Goal: Use online tool/utility: Utilize a website feature to perform a specific function

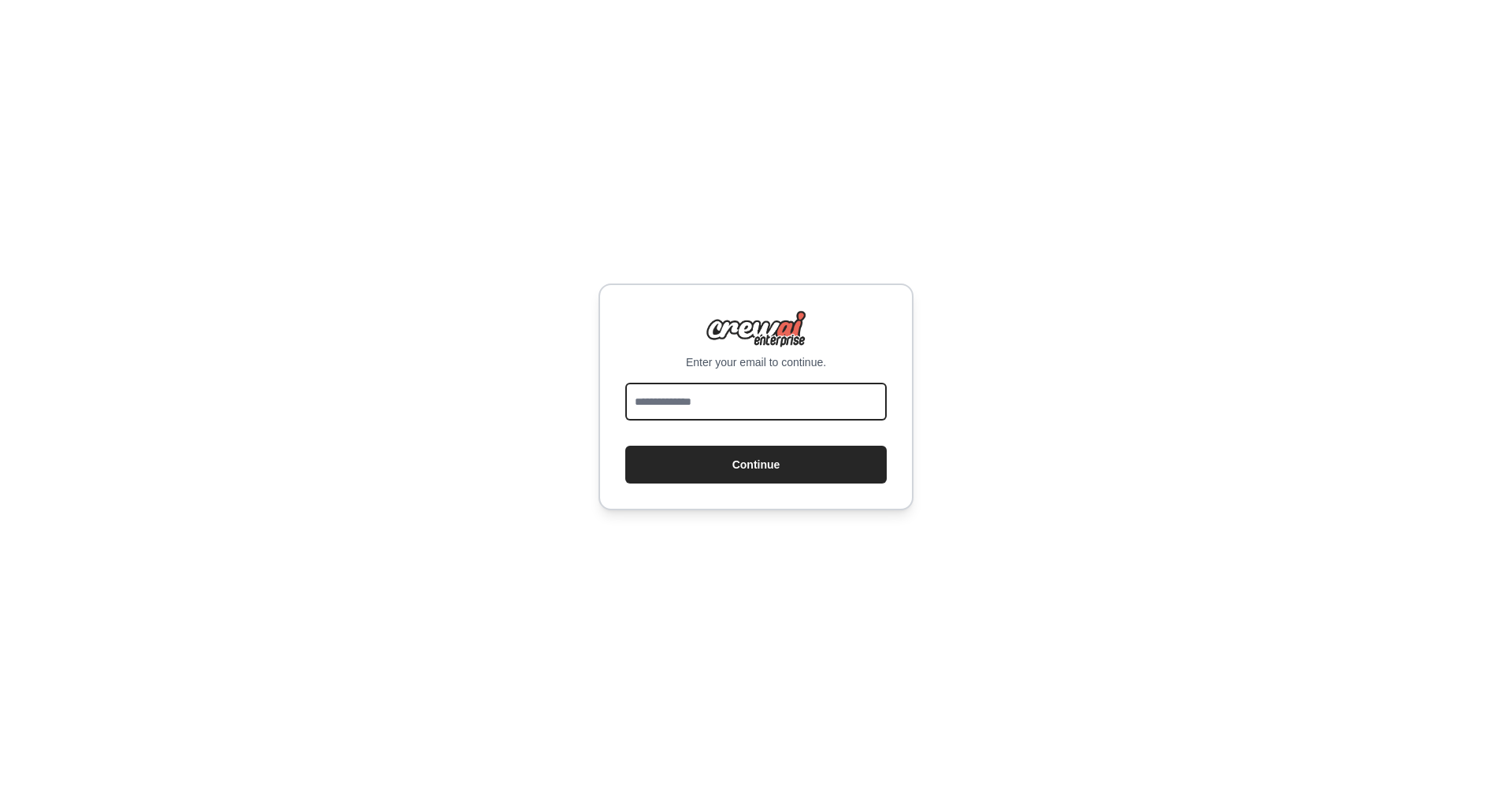
click at [770, 413] on input "email" at bounding box center [756, 402] width 262 height 38
type input "**********"
click at [625, 445] on button "Continue" at bounding box center [756, 464] width 262 height 38
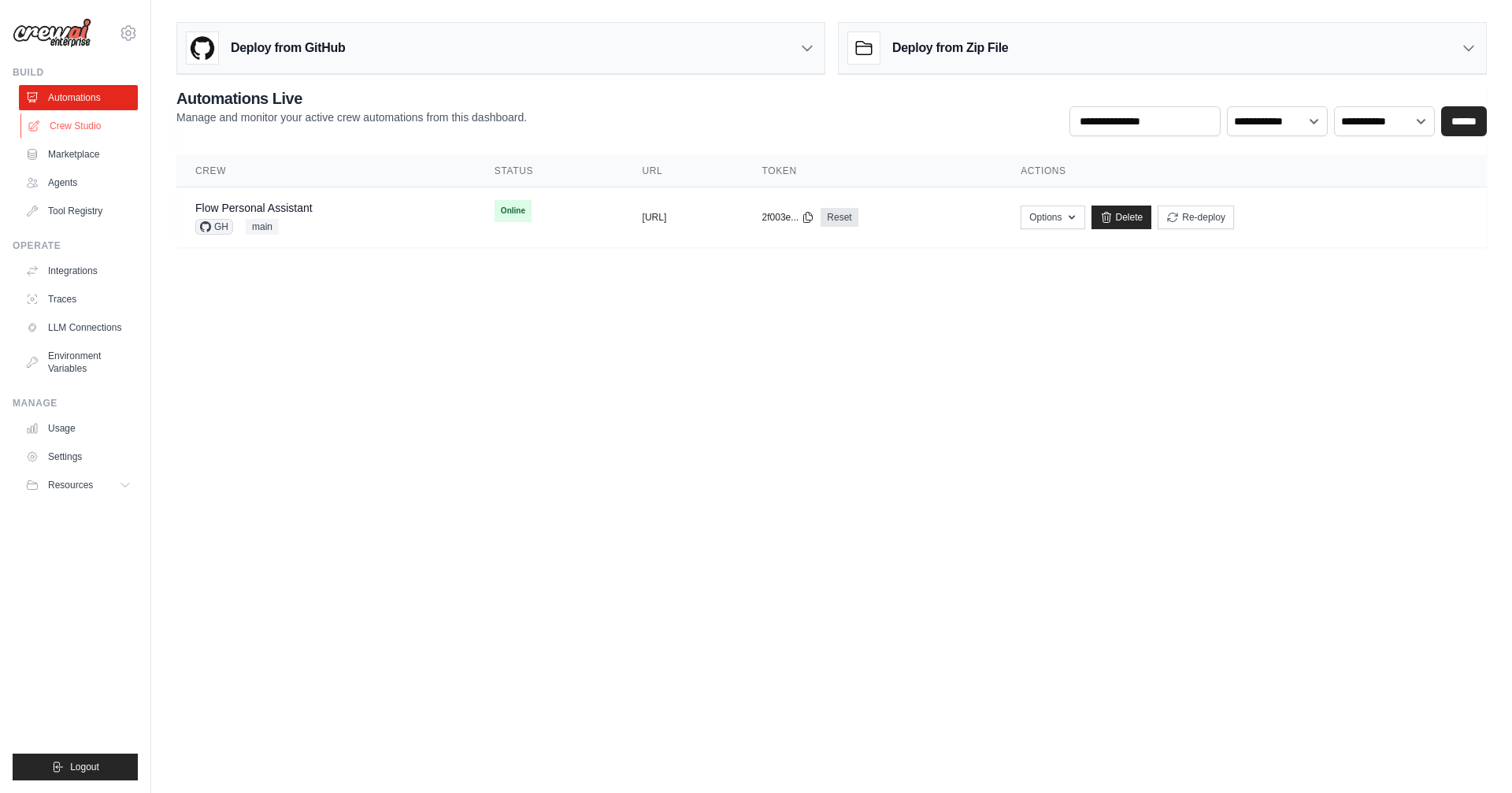
click at [94, 127] on link "Crew Studio" at bounding box center [79, 126] width 119 height 25
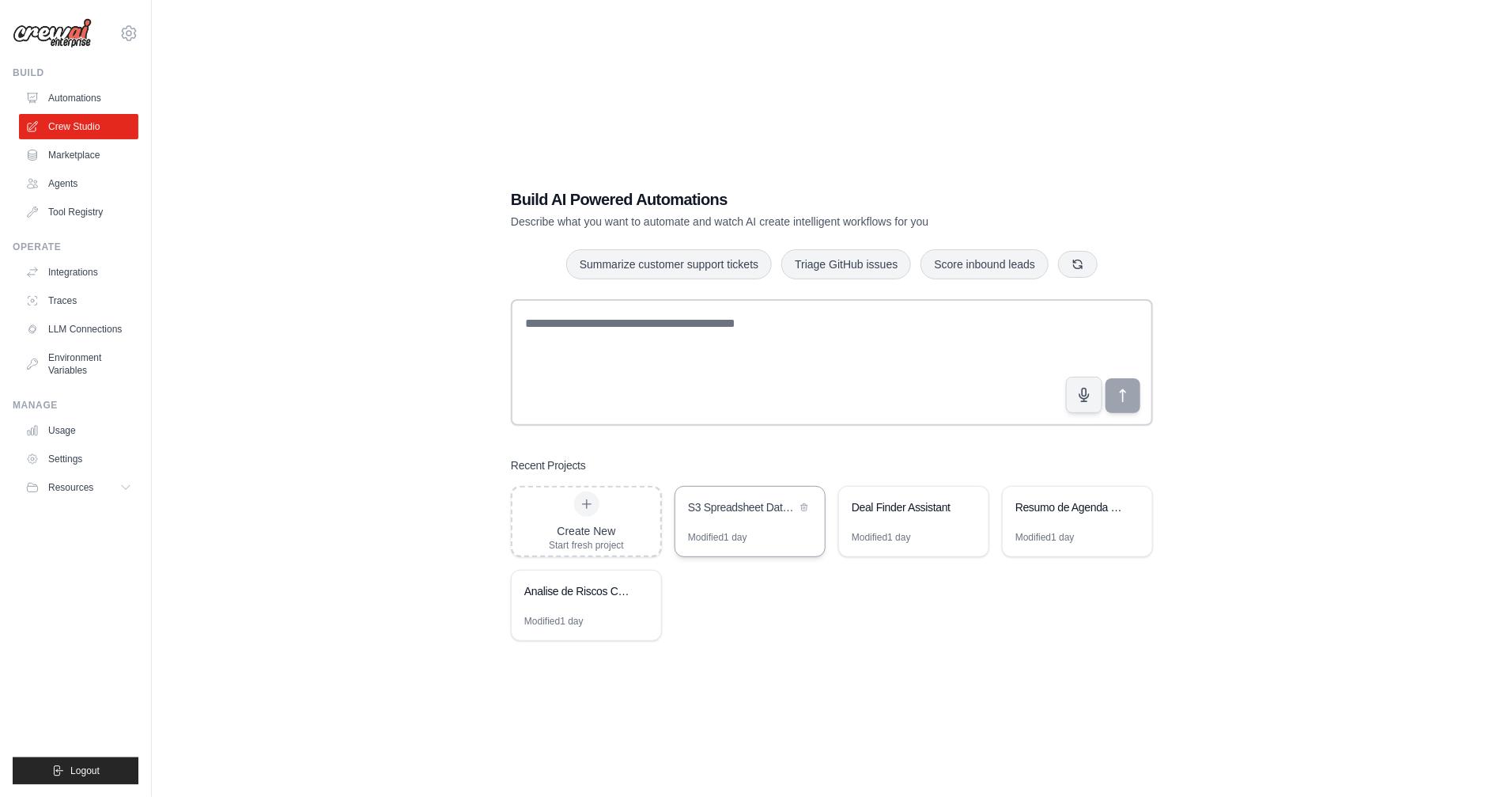
click at [732, 513] on div "S3 Spreadsheet Data Analyzer" at bounding box center [742, 507] width 108 height 16
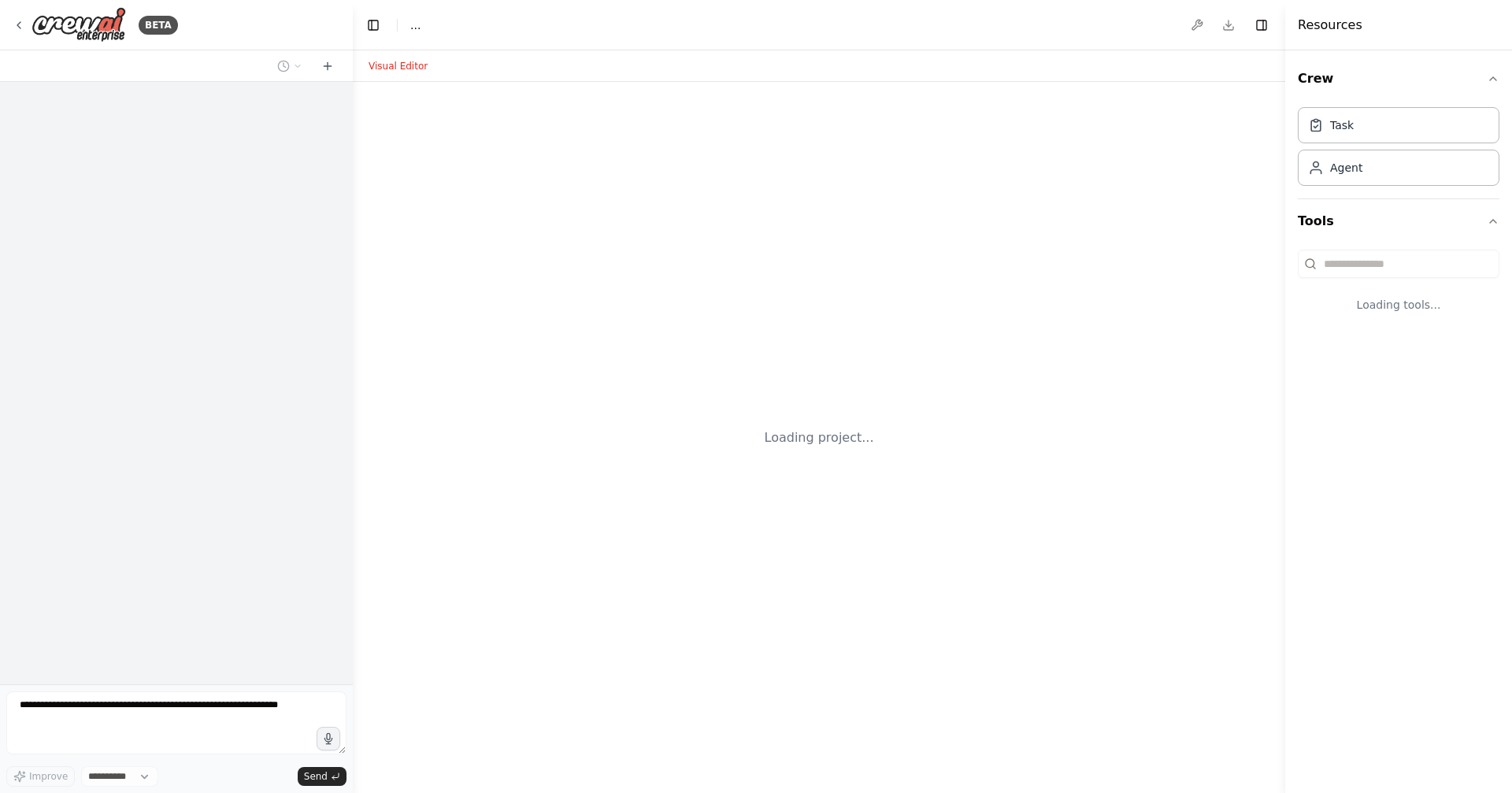
select select "****"
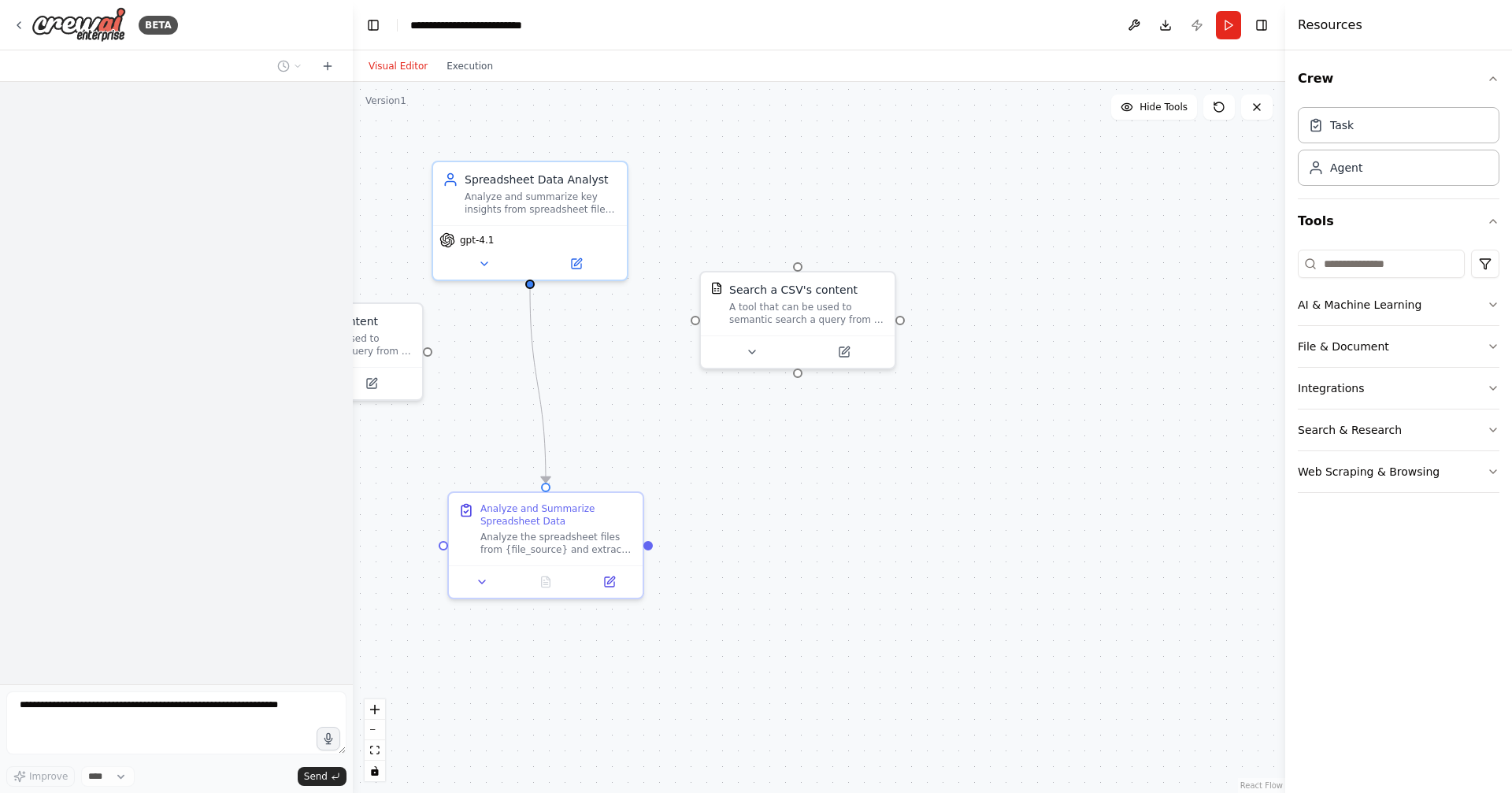
scroll to position [632, 0]
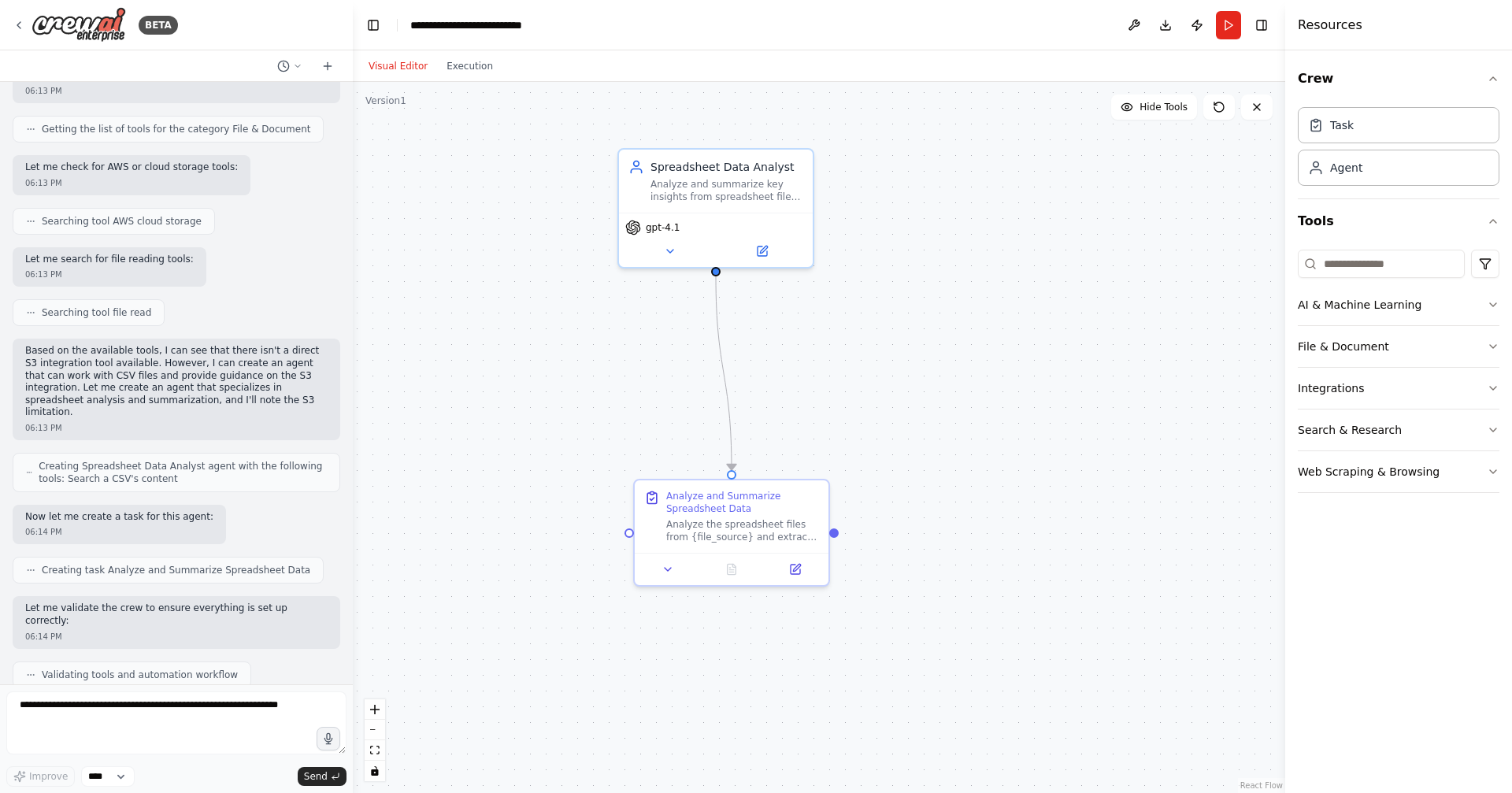
drag, startPoint x: 698, startPoint y: 183, endPoint x: 879, endPoint y: 172, distance: 181.3
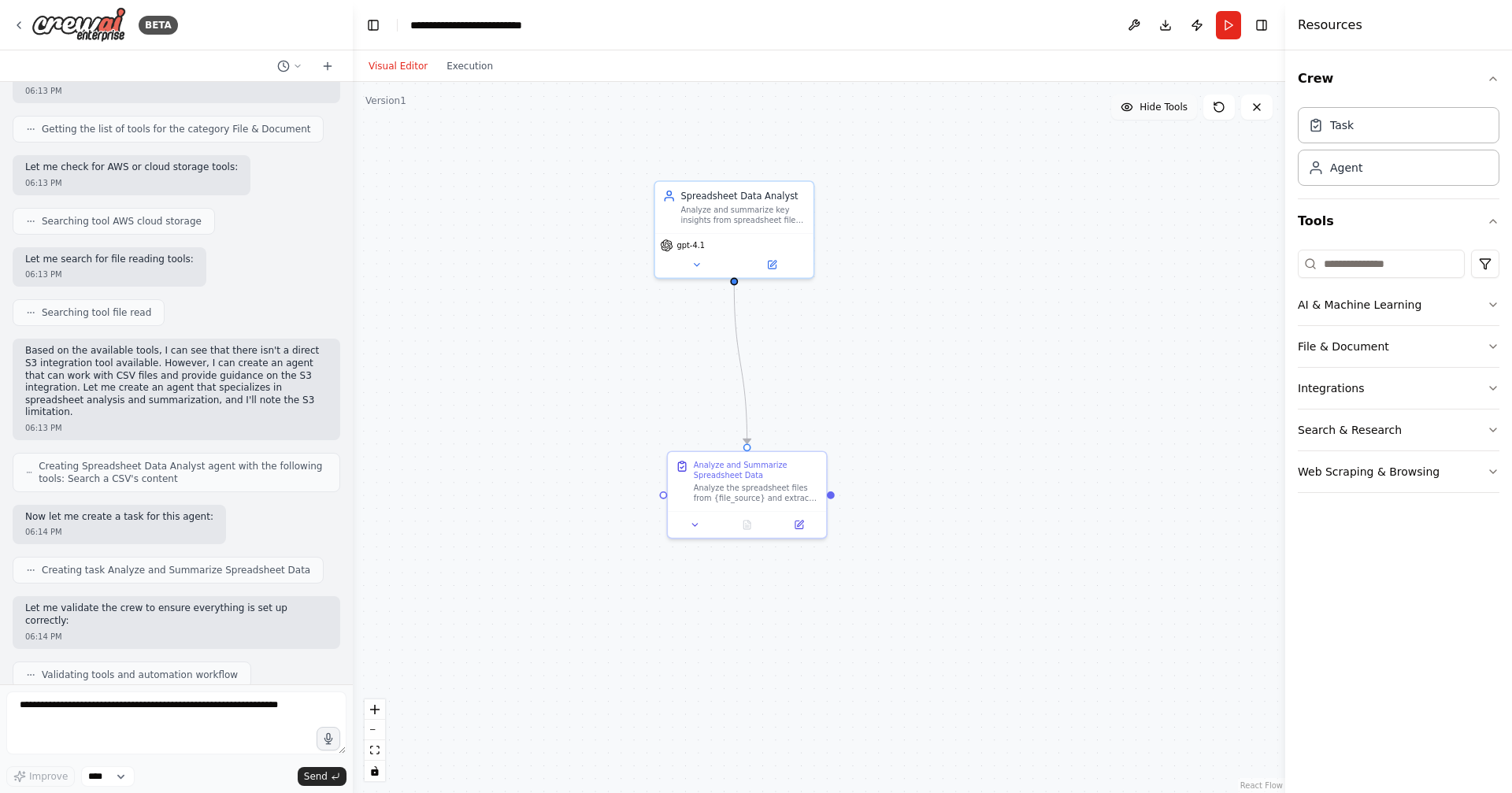
click at [1164, 105] on span "Hide Tools" at bounding box center [1163, 106] width 48 height 13
click at [1164, 105] on span "Show Tools" at bounding box center [1162, 106] width 52 height 13
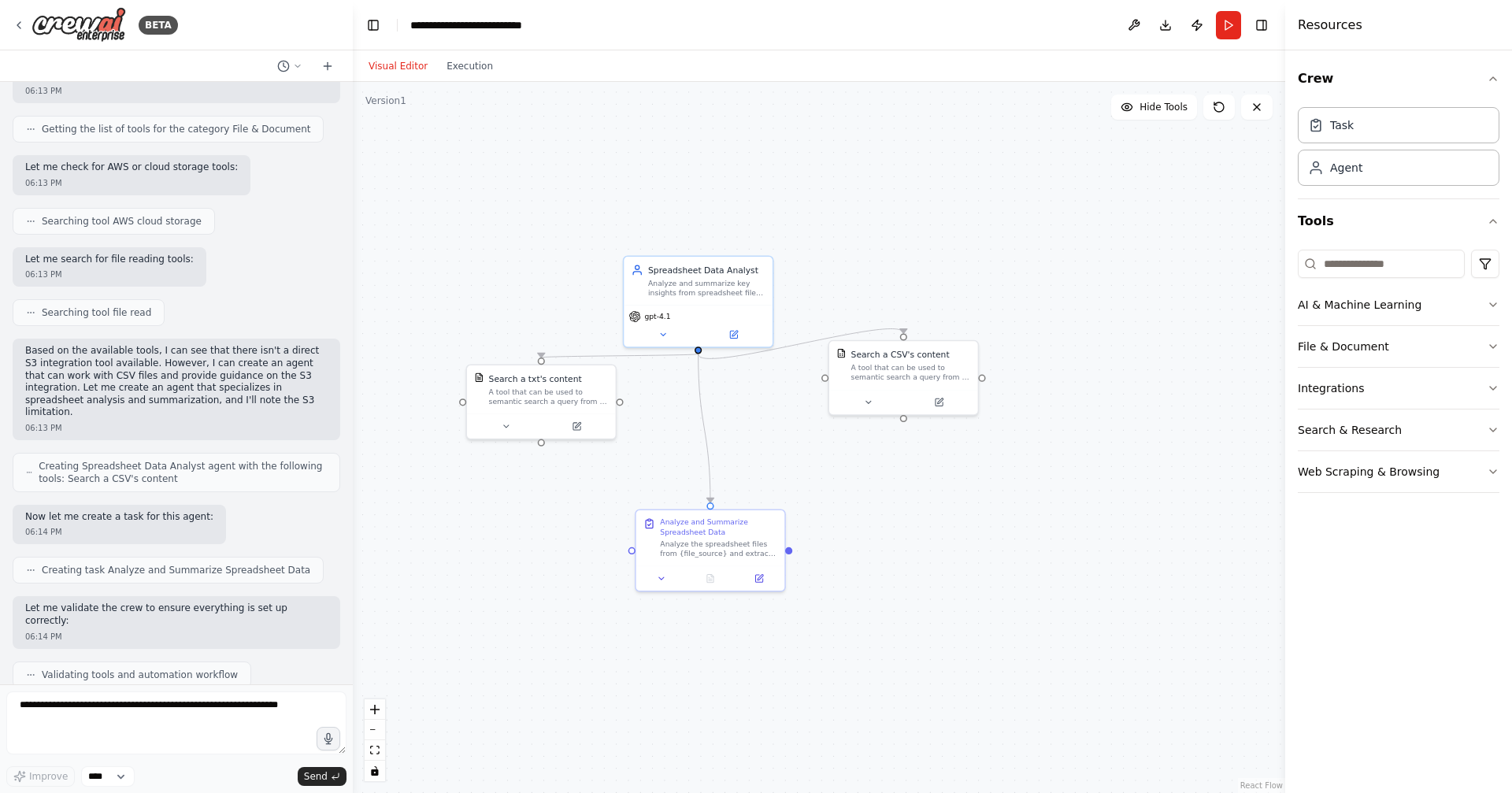
drag, startPoint x: 895, startPoint y: 214, endPoint x: 869, endPoint y: 268, distance: 59.9
click at [1231, 30] on button "Run" at bounding box center [1228, 25] width 25 height 29
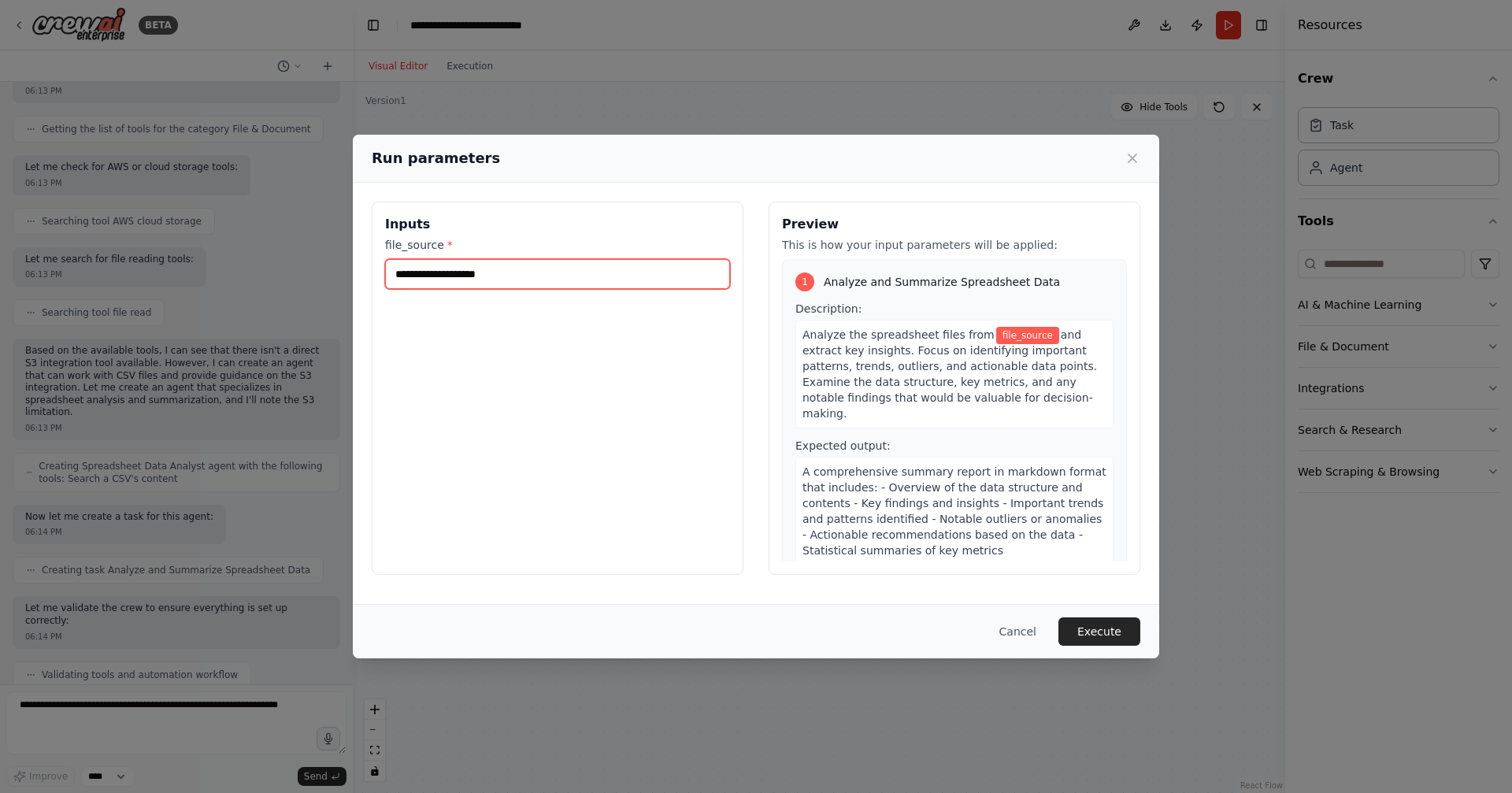
click at [563, 274] on input "file_source *" at bounding box center [557, 273] width 345 height 30
paste input "**********"
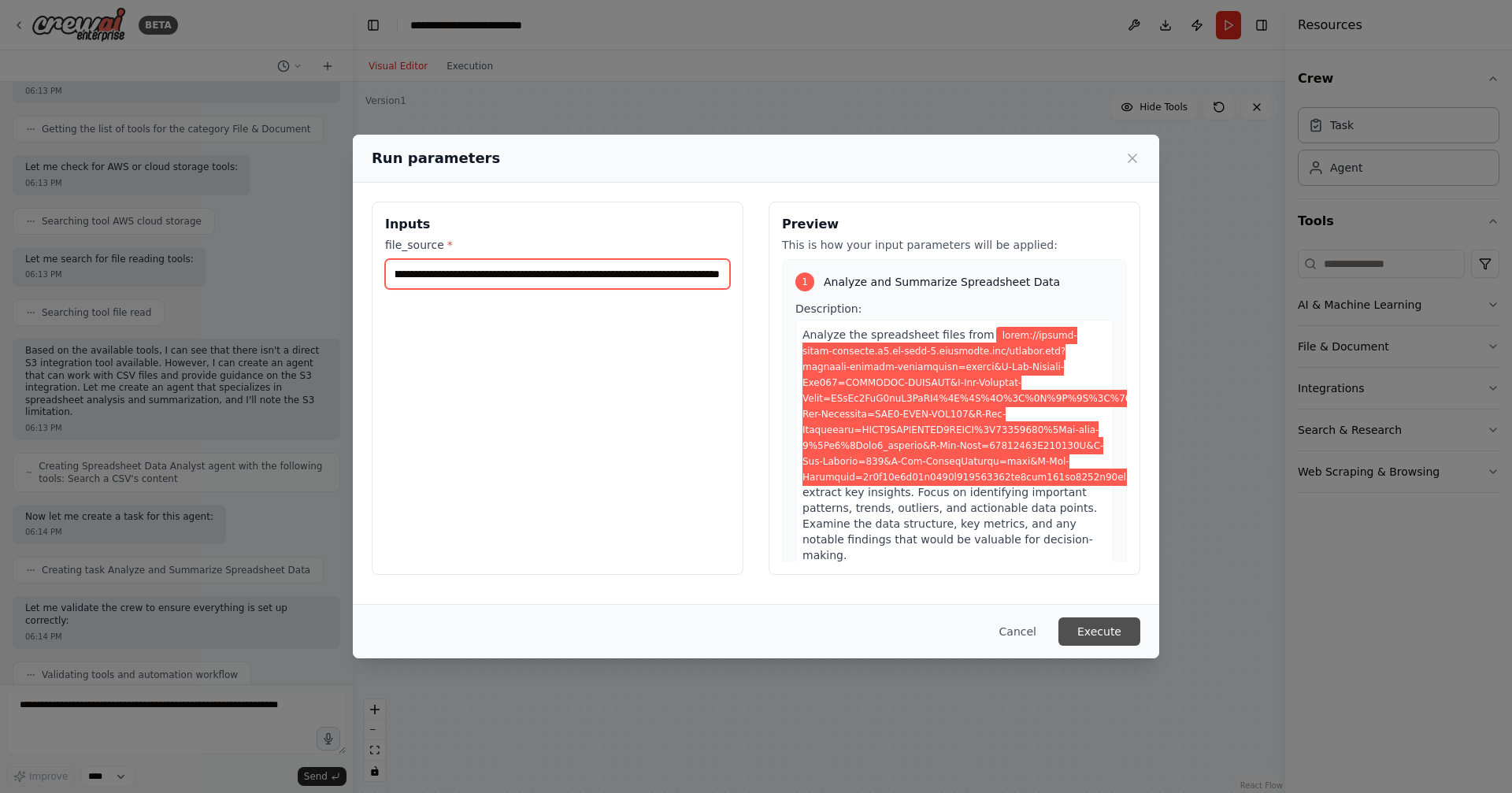
type input "**********"
click at [1107, 628] on button "Execute" at bounding box center [1099, 632] width 82 height 29
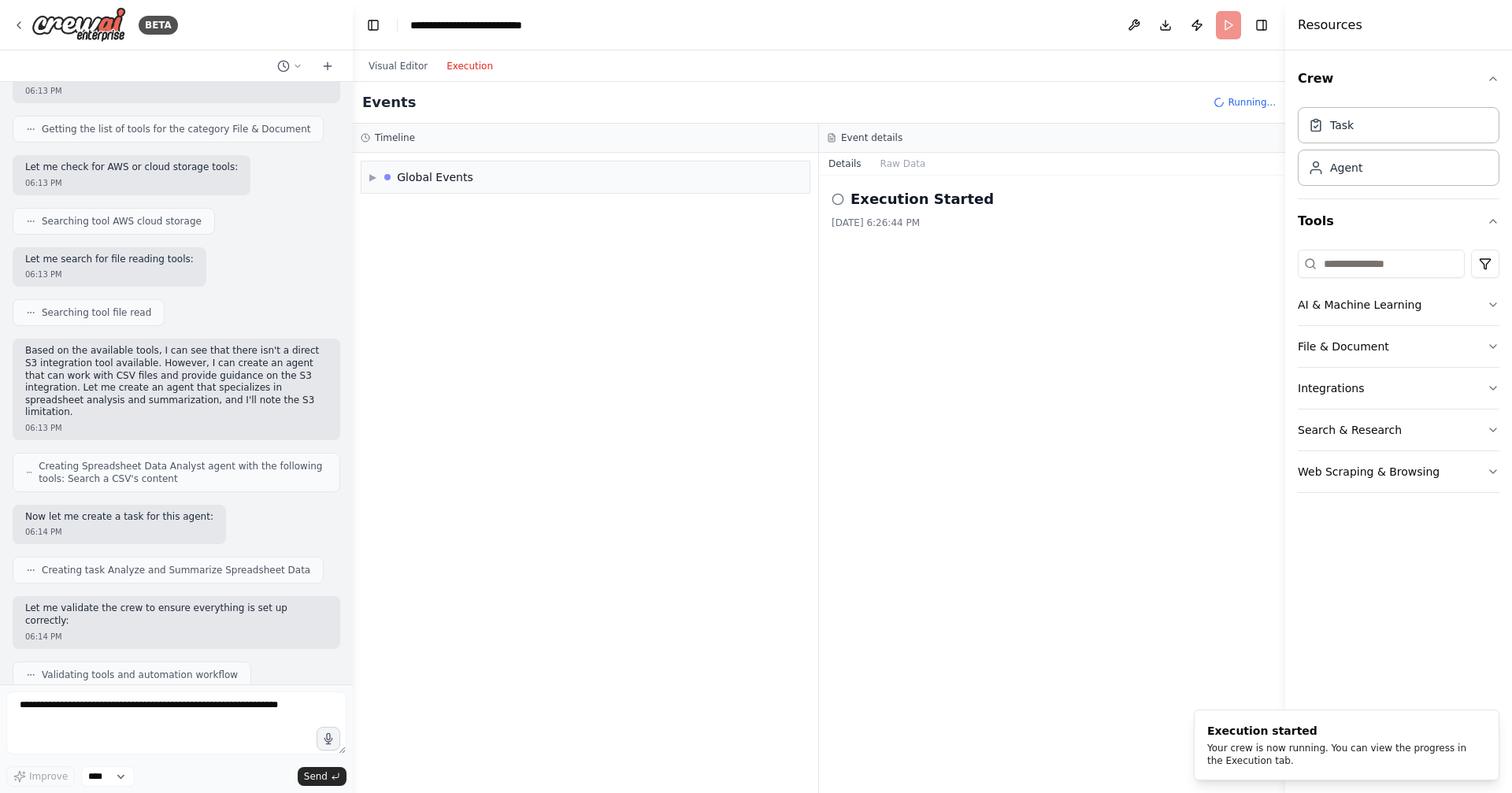
click at [466, 63] on button "Execution" at bounding box center [469, 66] width 65 height 19
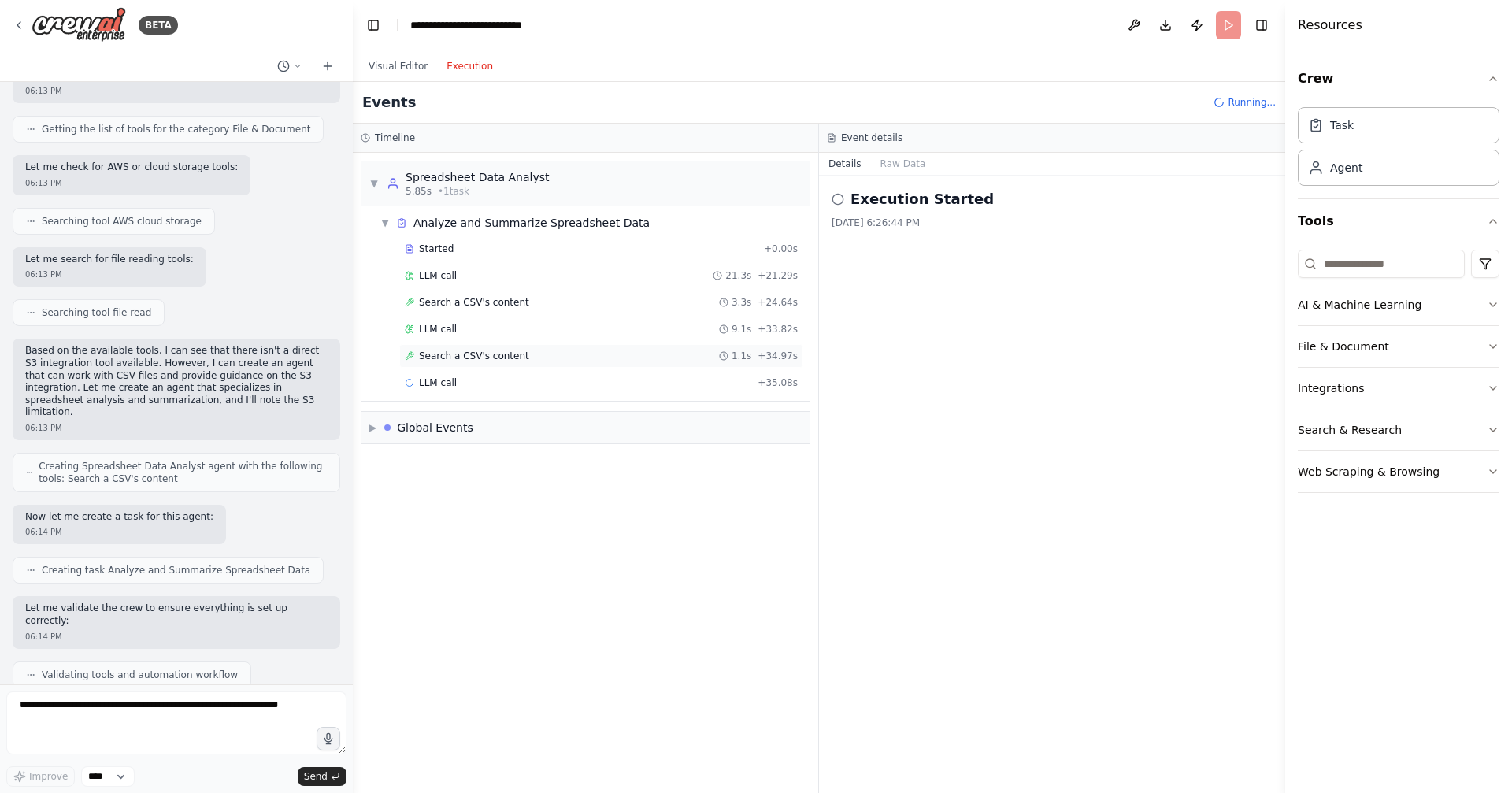
click at [488, 354] on span "Search a CSV's content" at bounding box center [473, 355] width 111 height 13
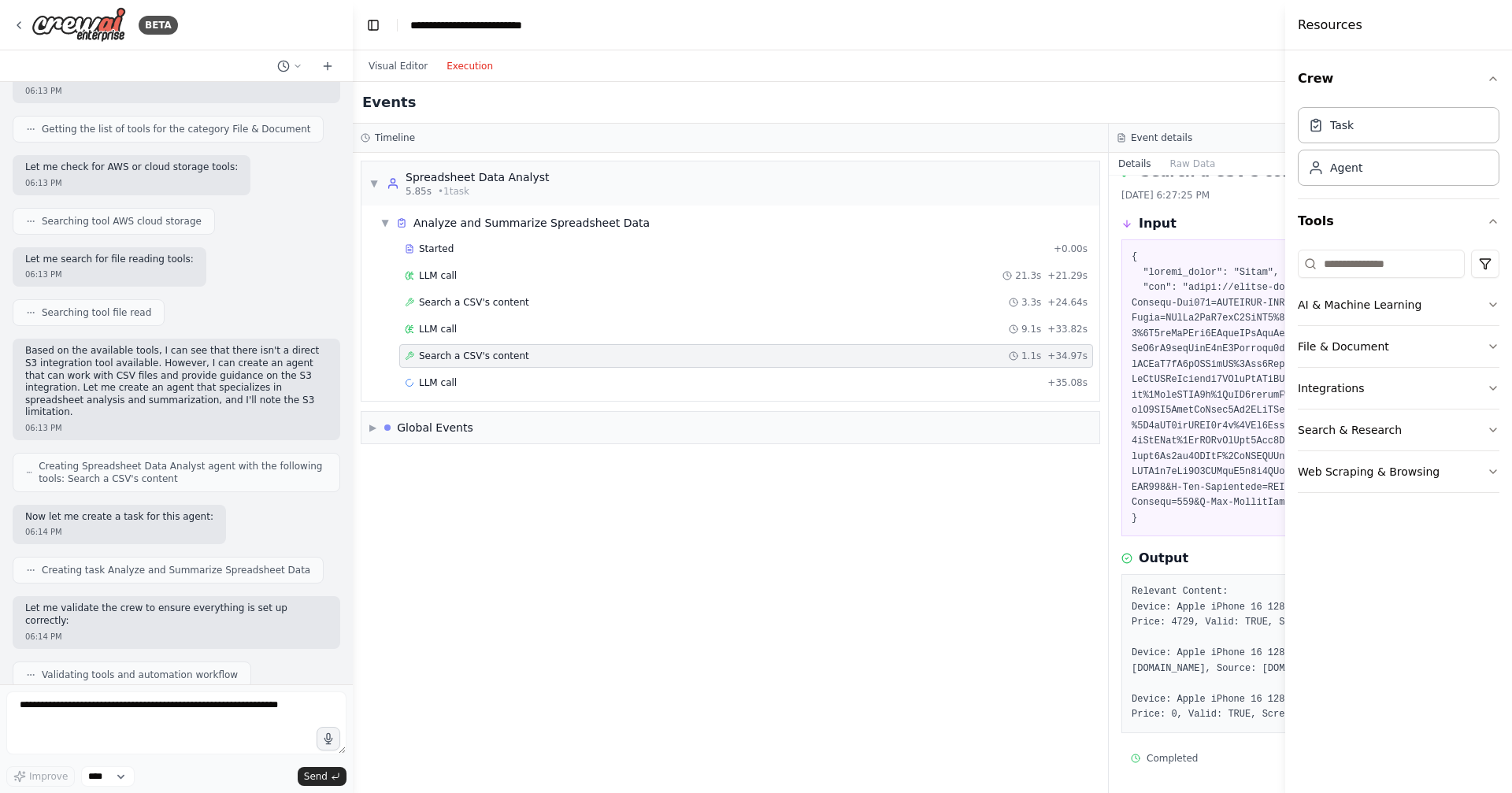
scroll to position [73, 0]
drag, startPoint x: 1160, startPoint y: 558, endPoint x: 1231, endPoint y: 701, distance: 159.7
click at [1231, 701] on pre "Relevant Content: Device: Apple iPhone 16 128GB, Title: Apple iPhone 16 128GB P…" at bounding box center [1487, 653] width 710 height 138
click at [442, 275] on span "LLM call" at bounding box center [437, 275] width 38 height 13
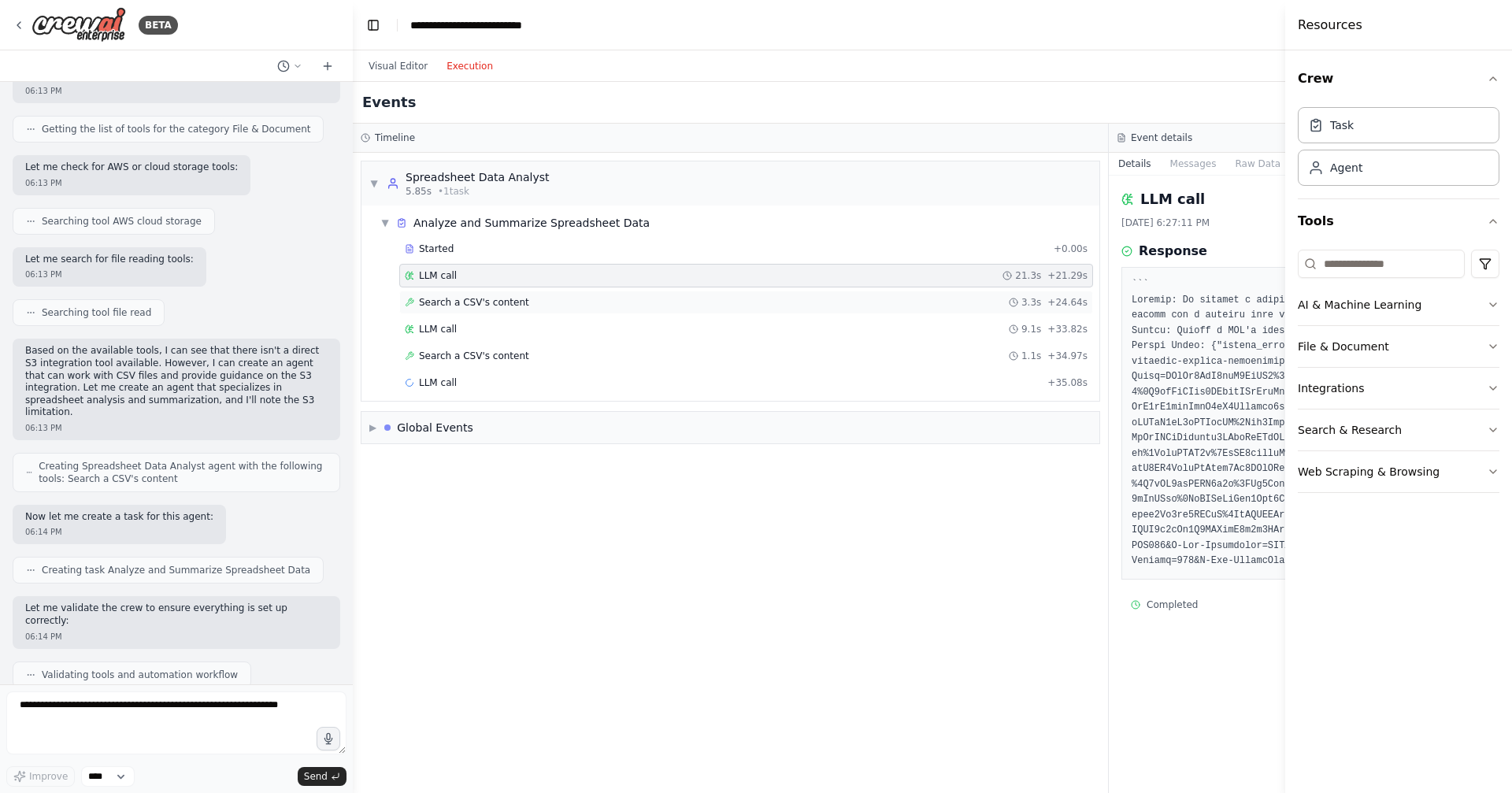
click at [457, 294] on div "Search a CSV's content 3.3s + 24.64s" at bounding box center [746, 302] width 694 height 24
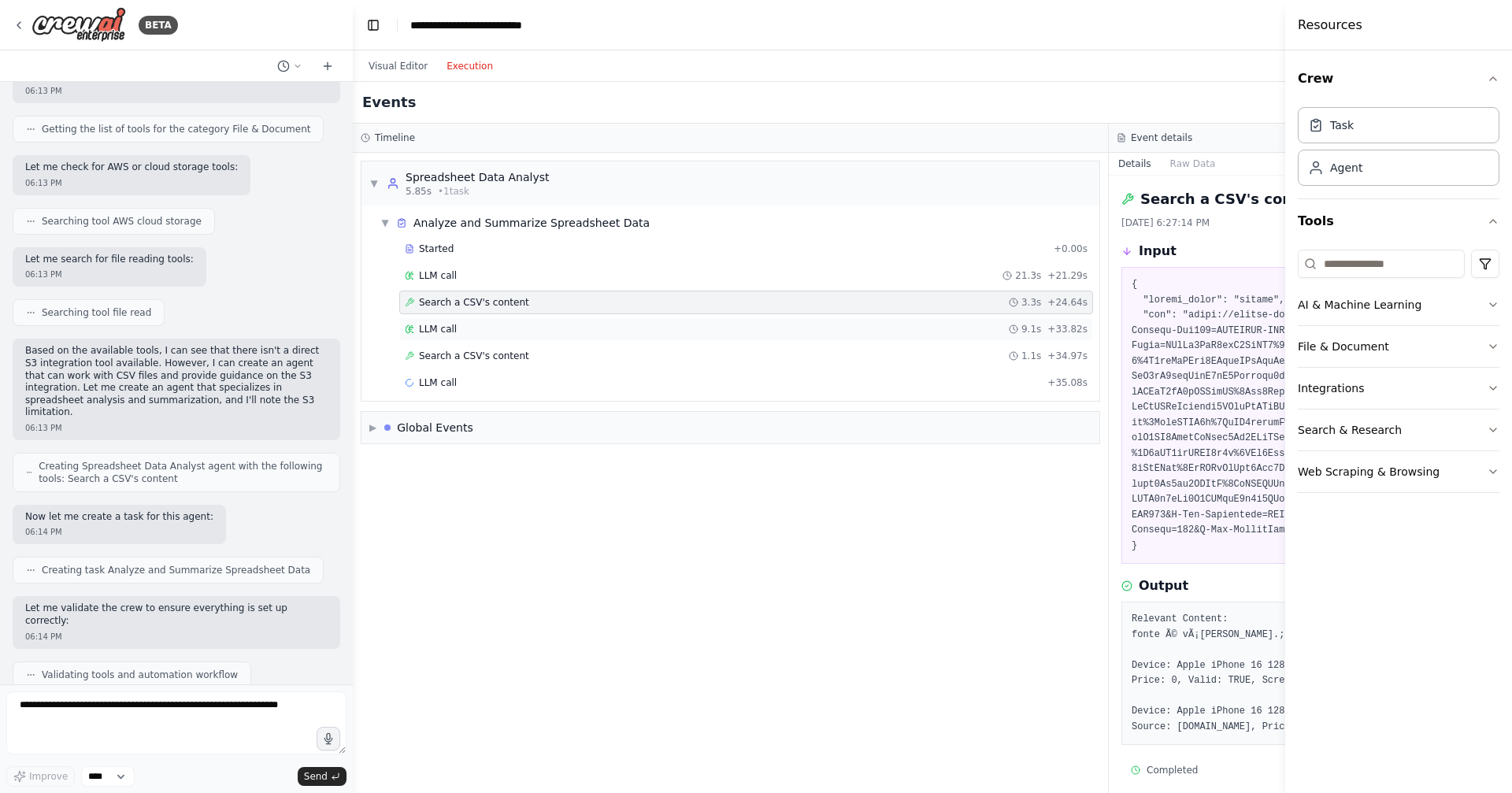
click at [465, 325] on div "LLM call 9.1s + 33.82s" at bounding box center [746, 329] width 683 height 13
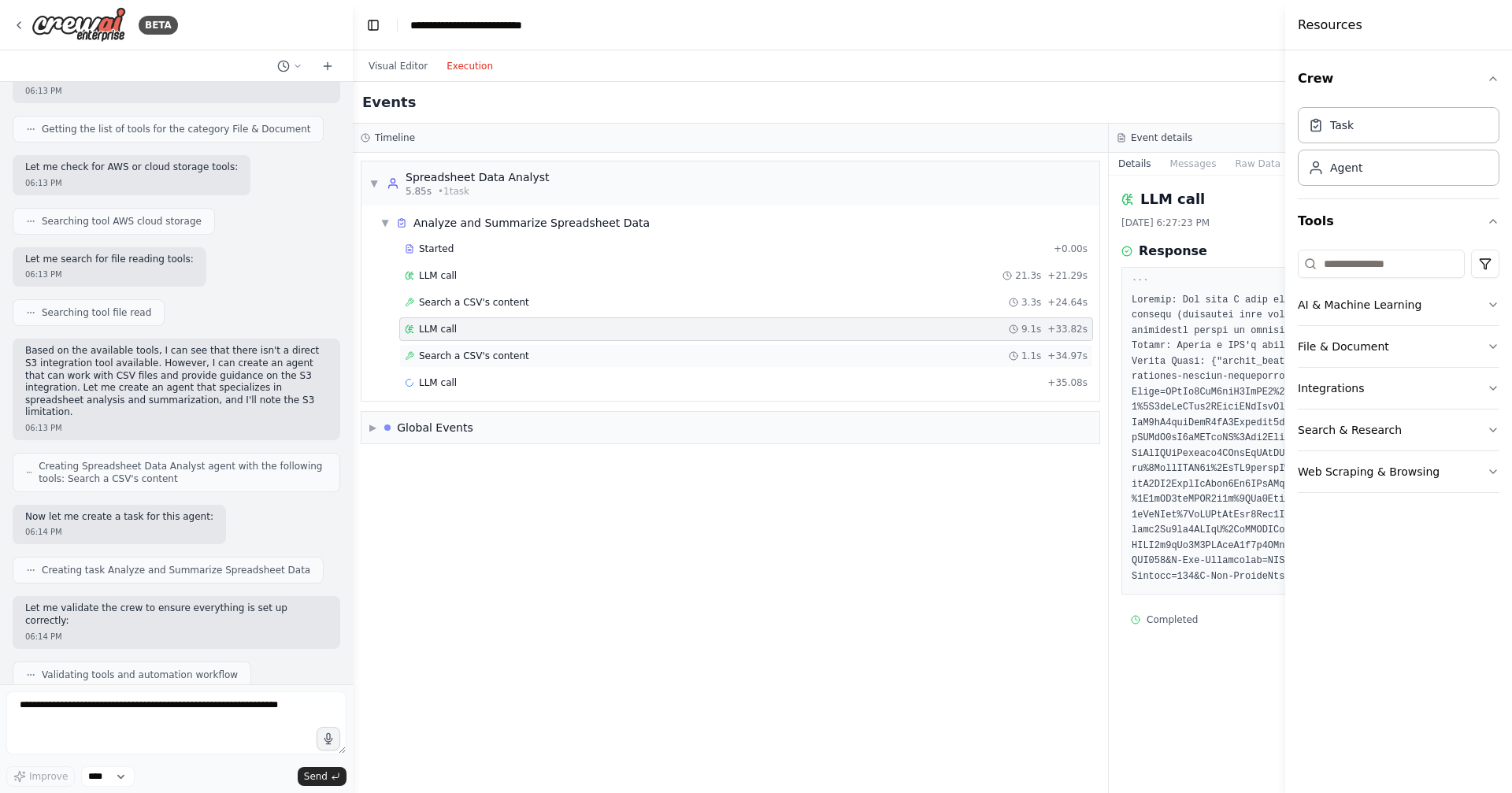
click at [478, 352] on span "Search a CSV's content" at bounding box center [473, 355] width 111 height 13
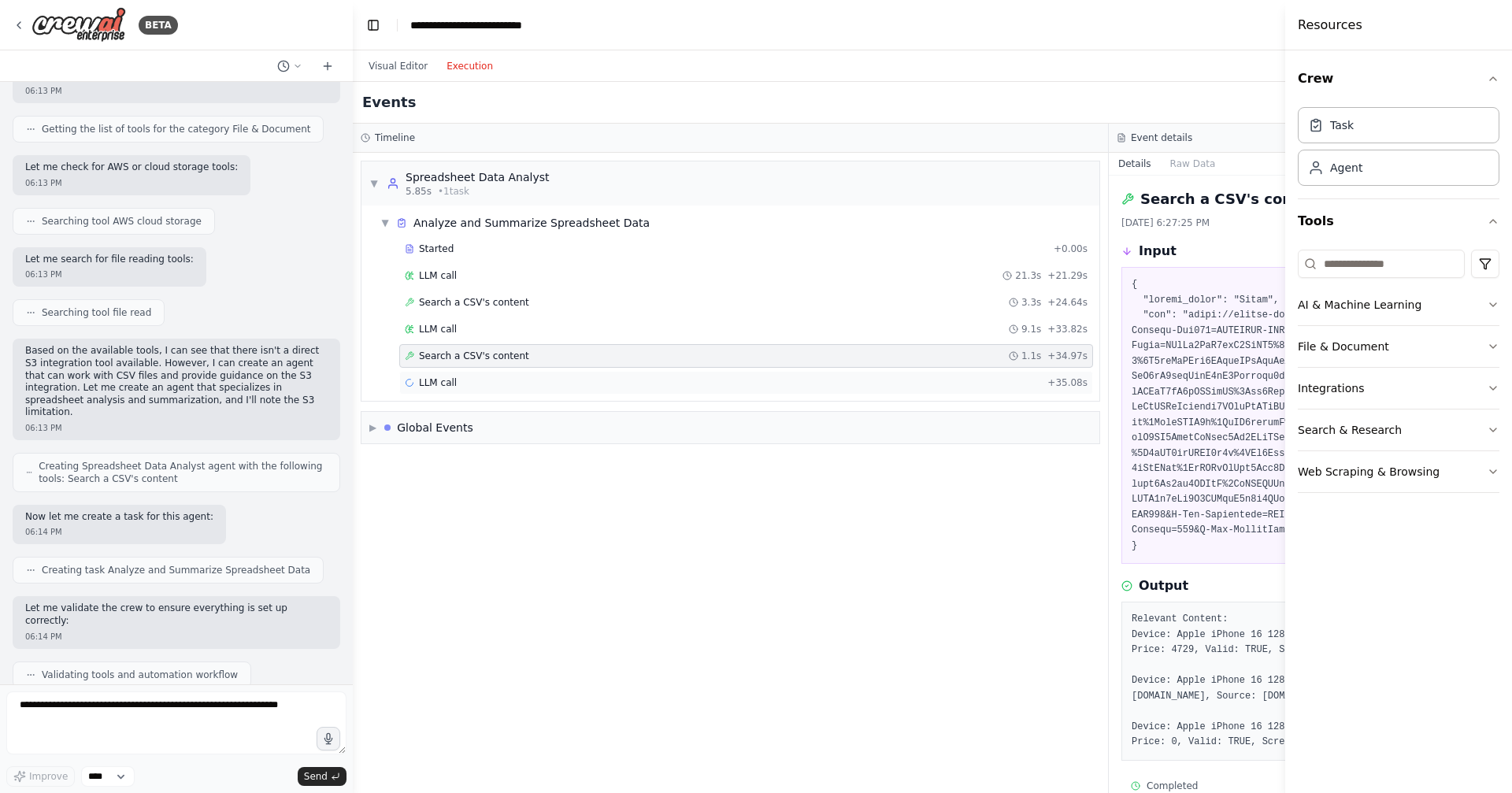
click at [478, 378] on div "LLM call + 35.08s" at bounding box center [746, 382] width 683 height 13
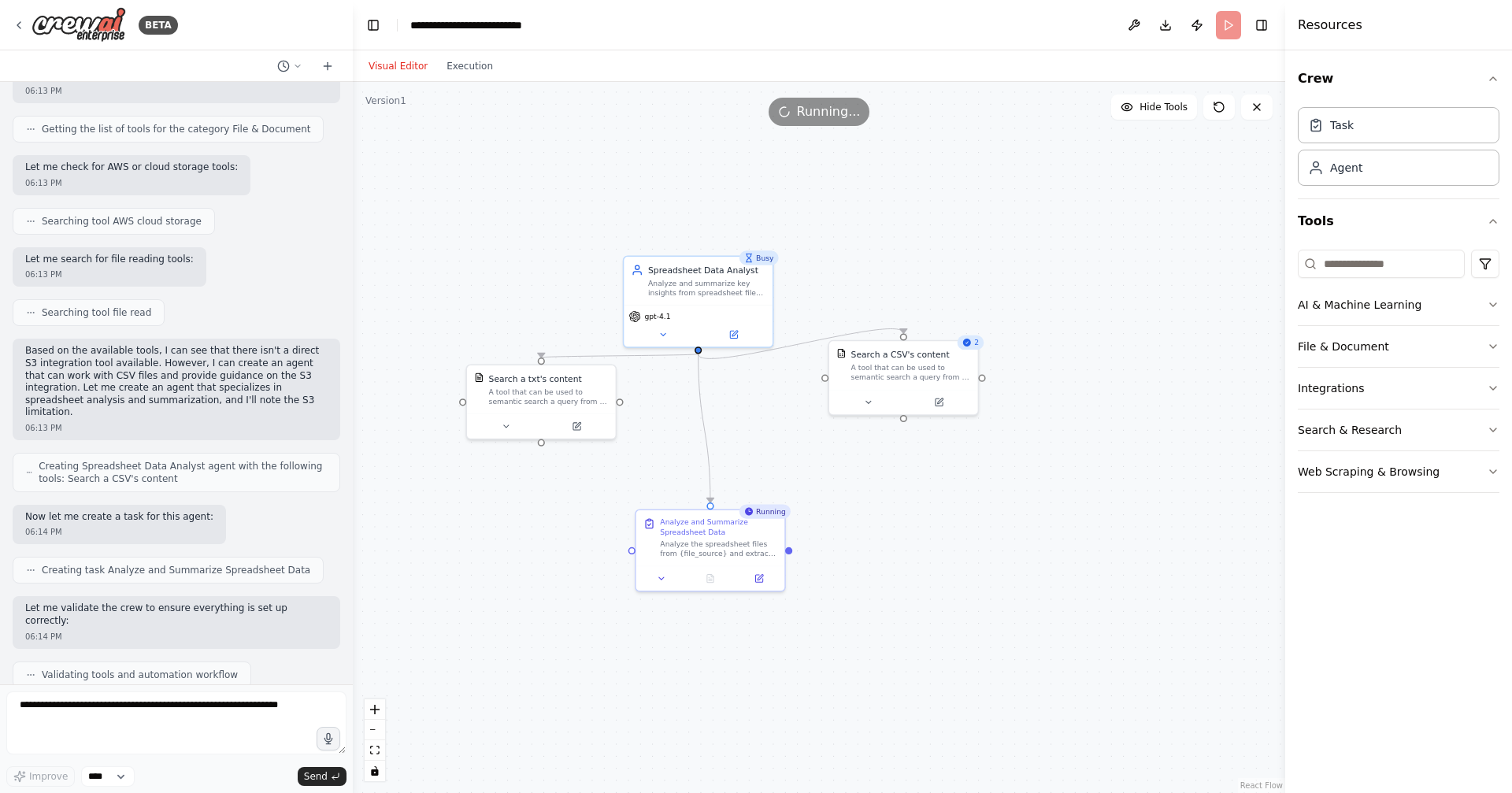
click at [402, 68] on button "Visual Editor" at bounding box center [398, 66] width 78 height 19
click at [1402, 472] on button "Web Scraping & Browsing" at bounding box center [1398, 472] width 202 height 41
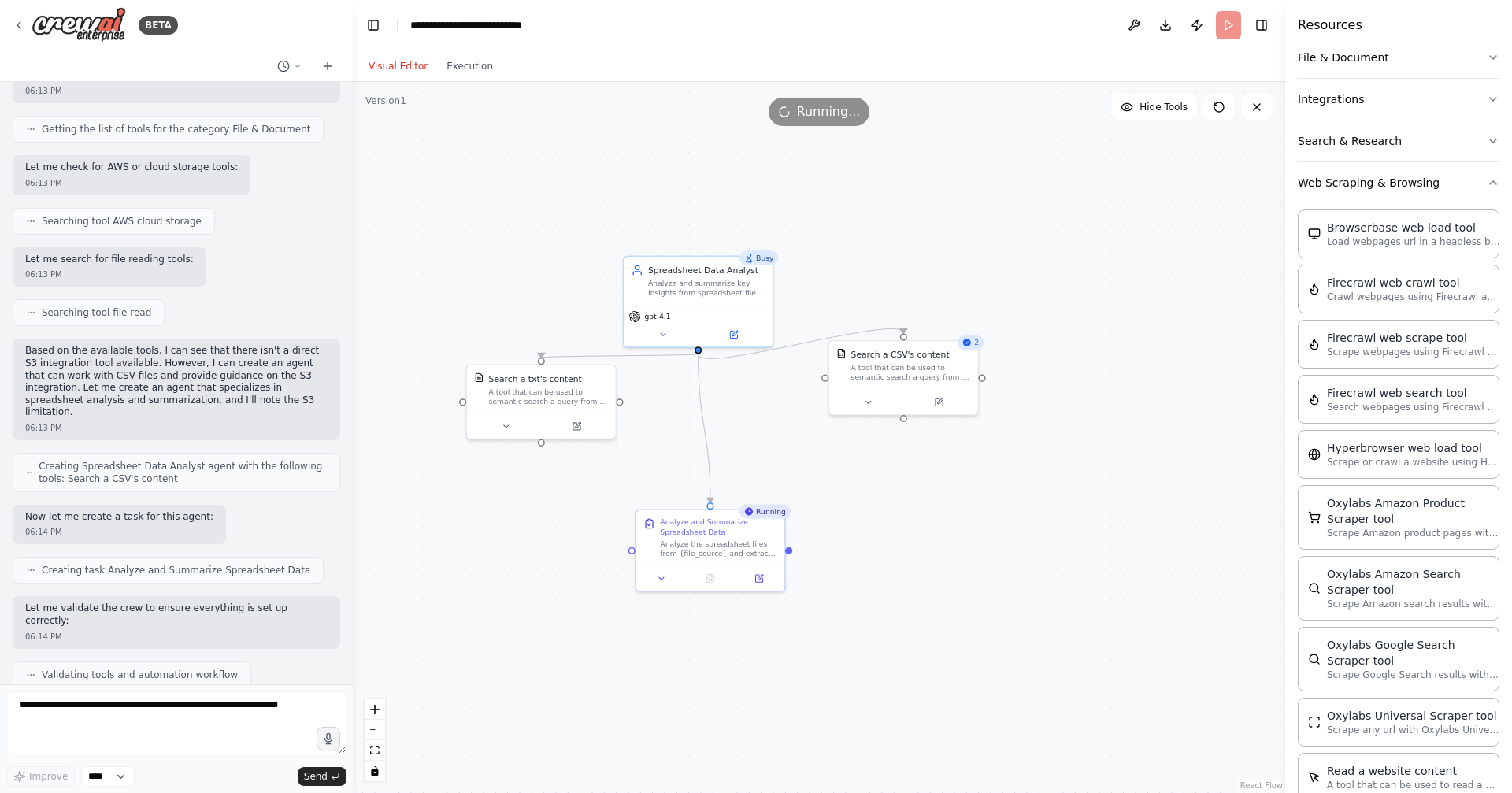
scroll to position [104, 0]
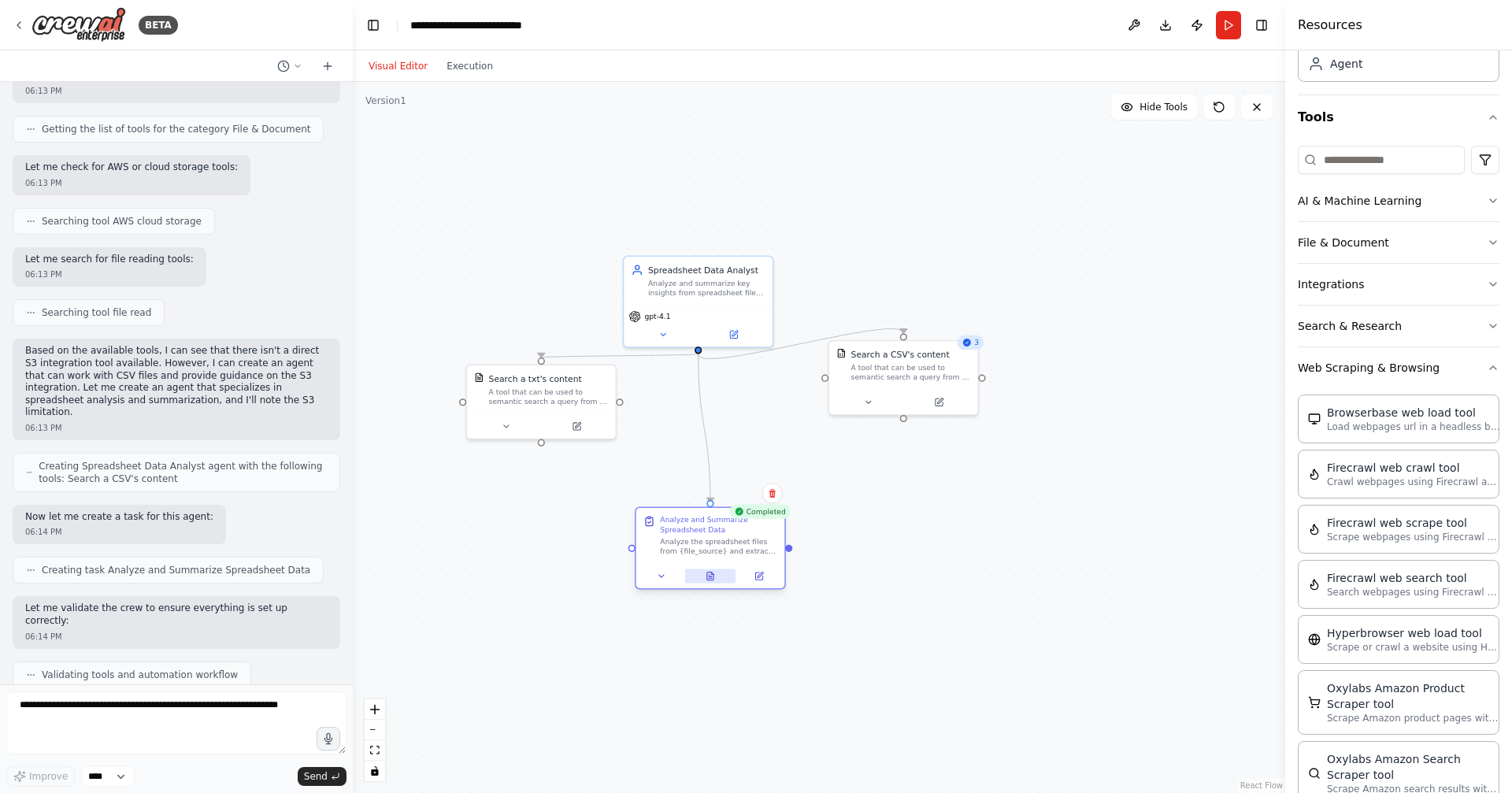
click at [729, 580] on button at bounding box center [710, 575] width 51 height 14
click at [709, 579] on icon at bounding box center [710, 575] width 6 height 8
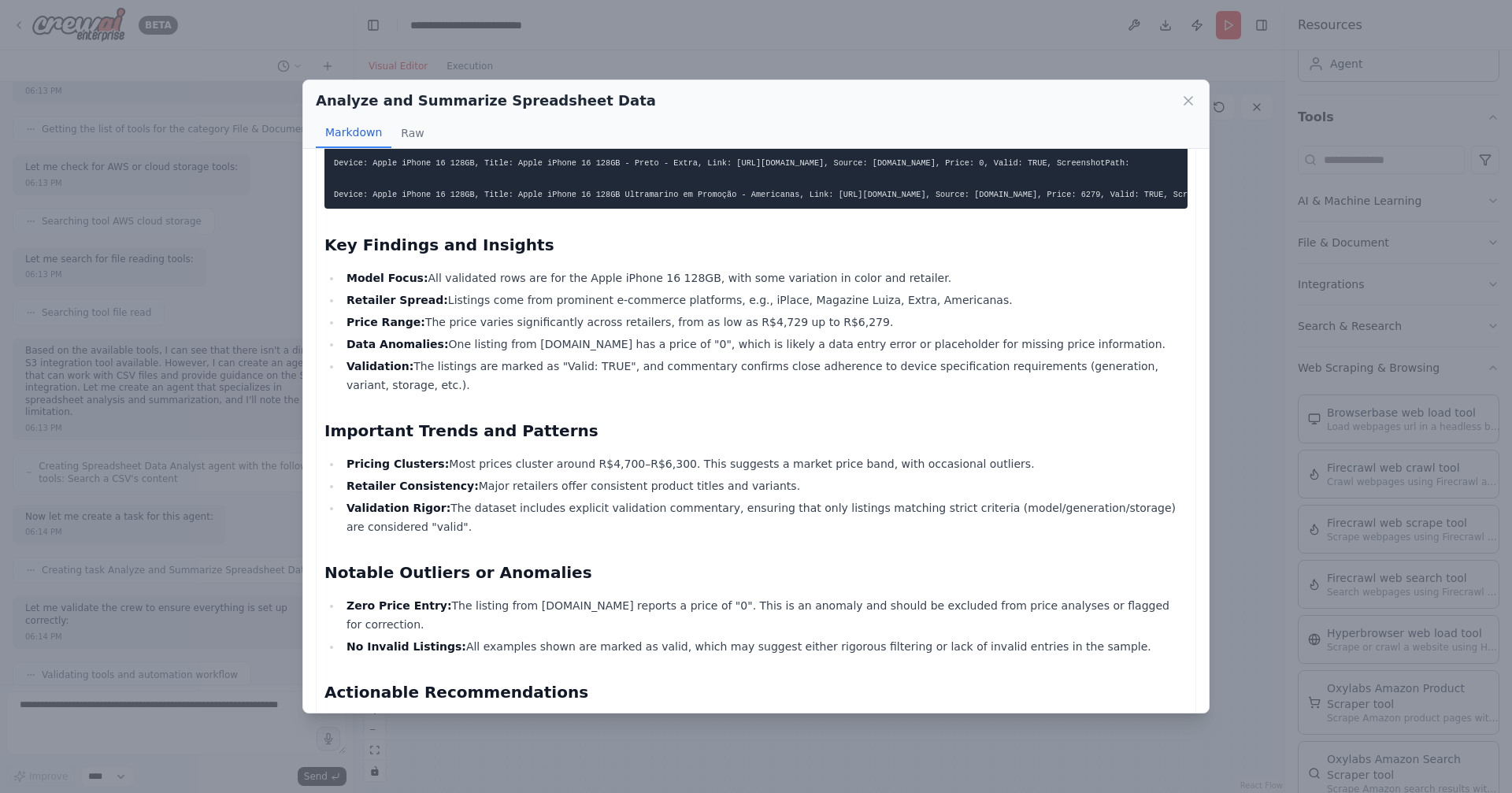
scroll to position [456, 0]
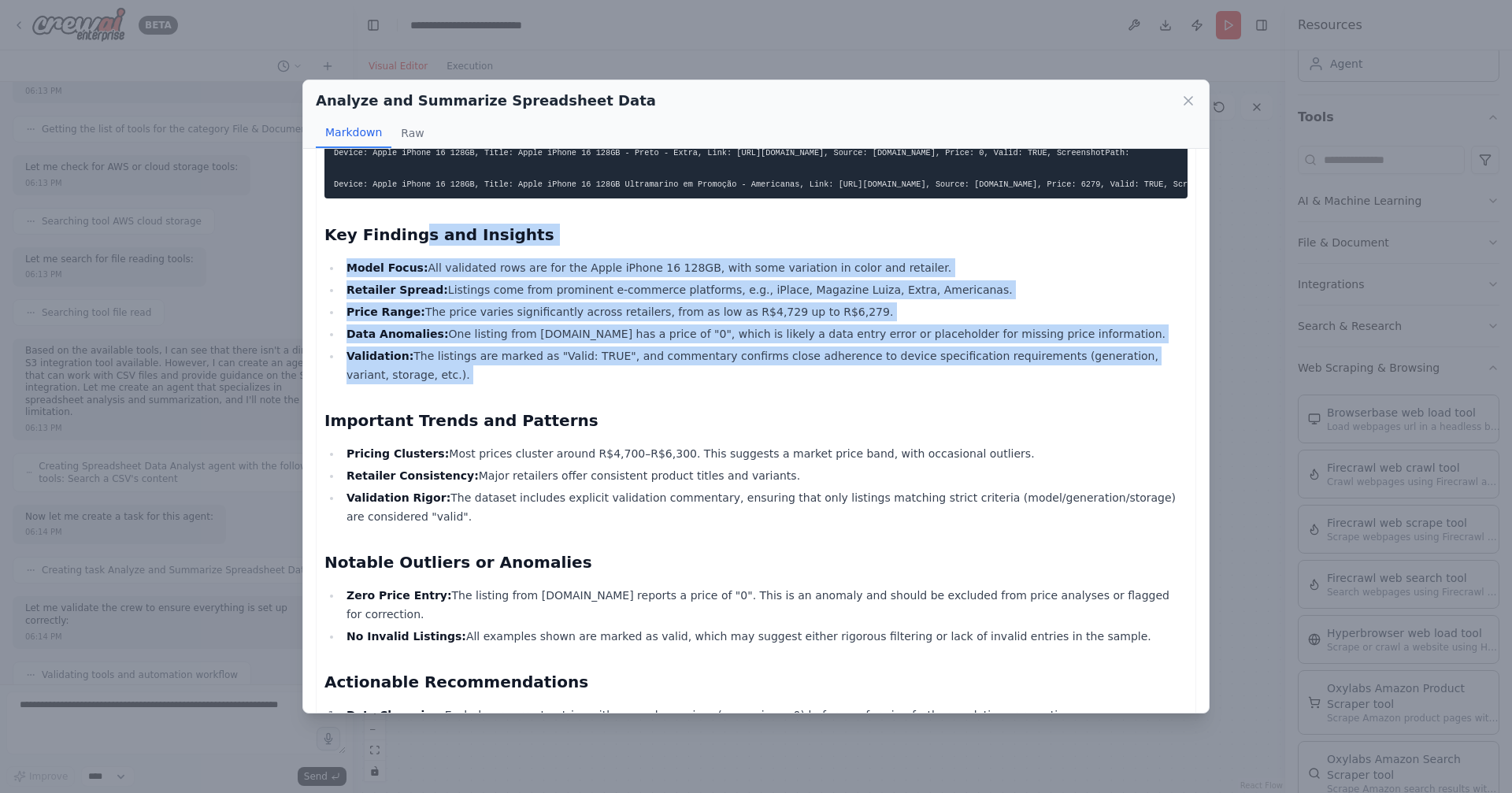
drag, startPoint x: 412, startPoint y: 235, endPoint x: 588, endPoint y: 391, distance: 235.2
click at [588, 391] on div "Comprehensive Spreadsheet Analysis Report Overview of Data Structure and Conten…" at bounding box center [755, 532] width 863 height 1639
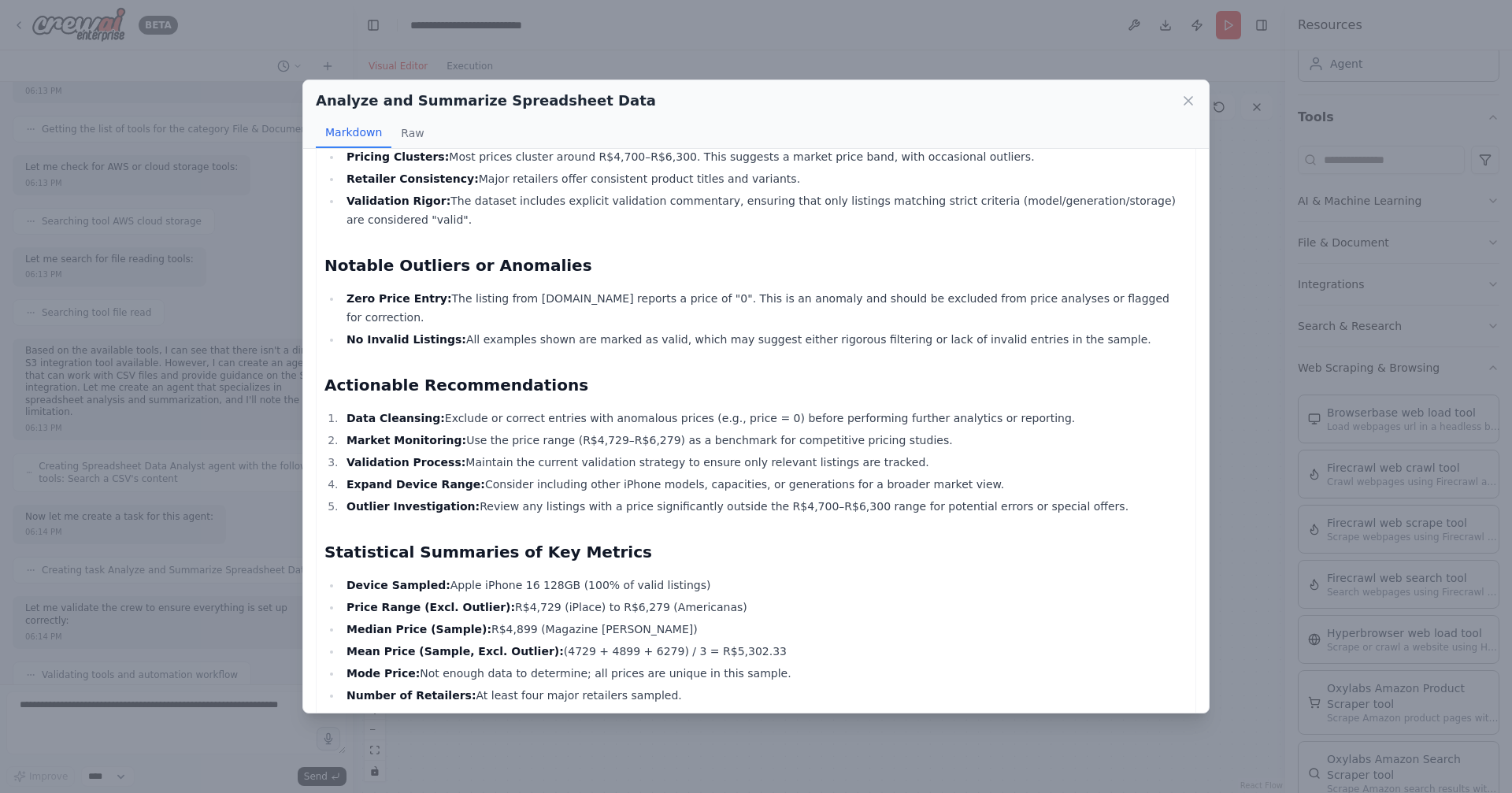
scroll to position [808, 0]
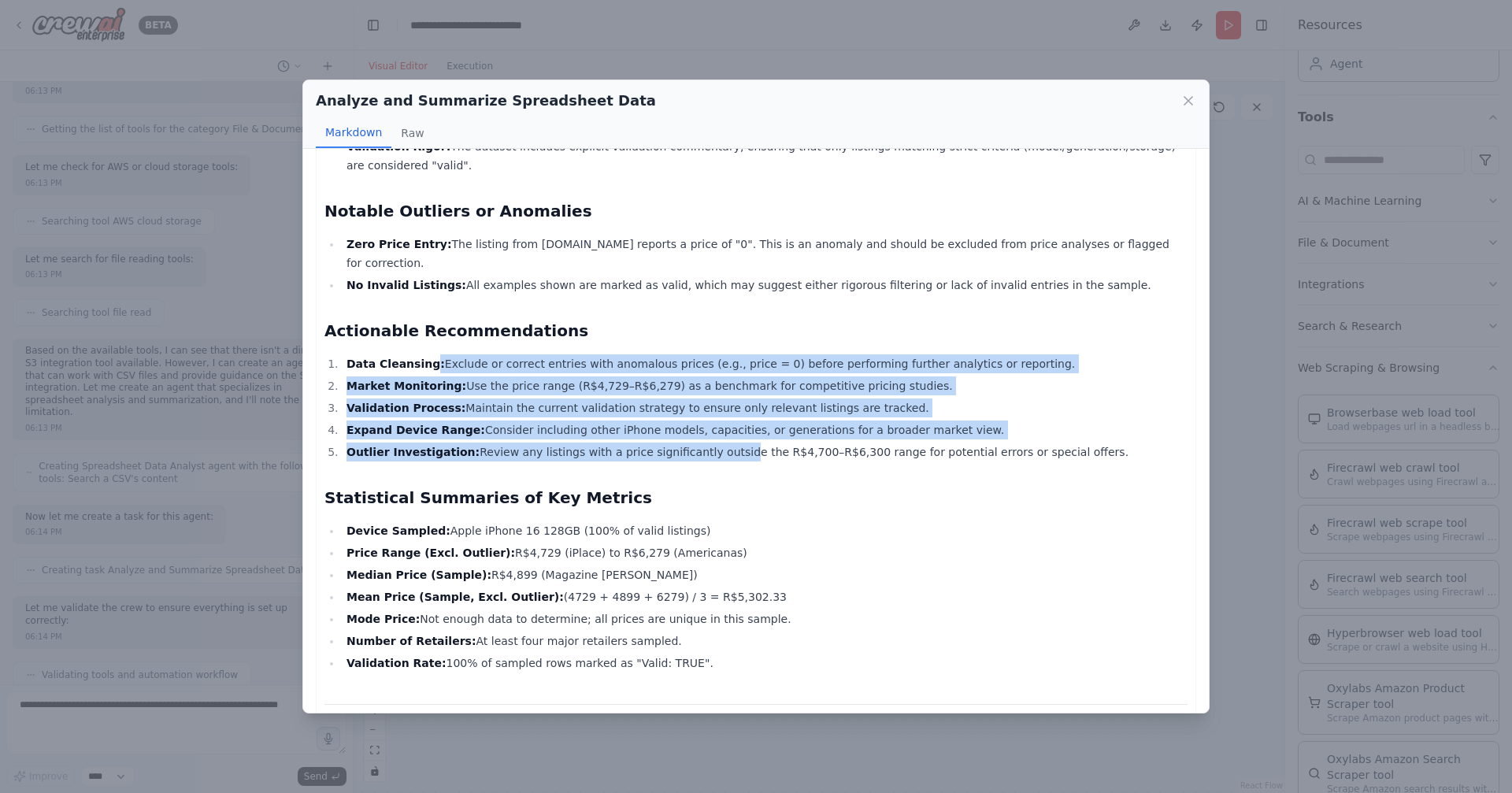
drag, startPoint x: 425, startPoint y: 343, endPoint x: 716, endPoint y: 445, distance: 308.4
click at [714, 445] on ol "Data Cleansing: Exclude or correct entries with anomalous prices (e.g., price =…" at bounding box center [755, 407] width 863 height 107
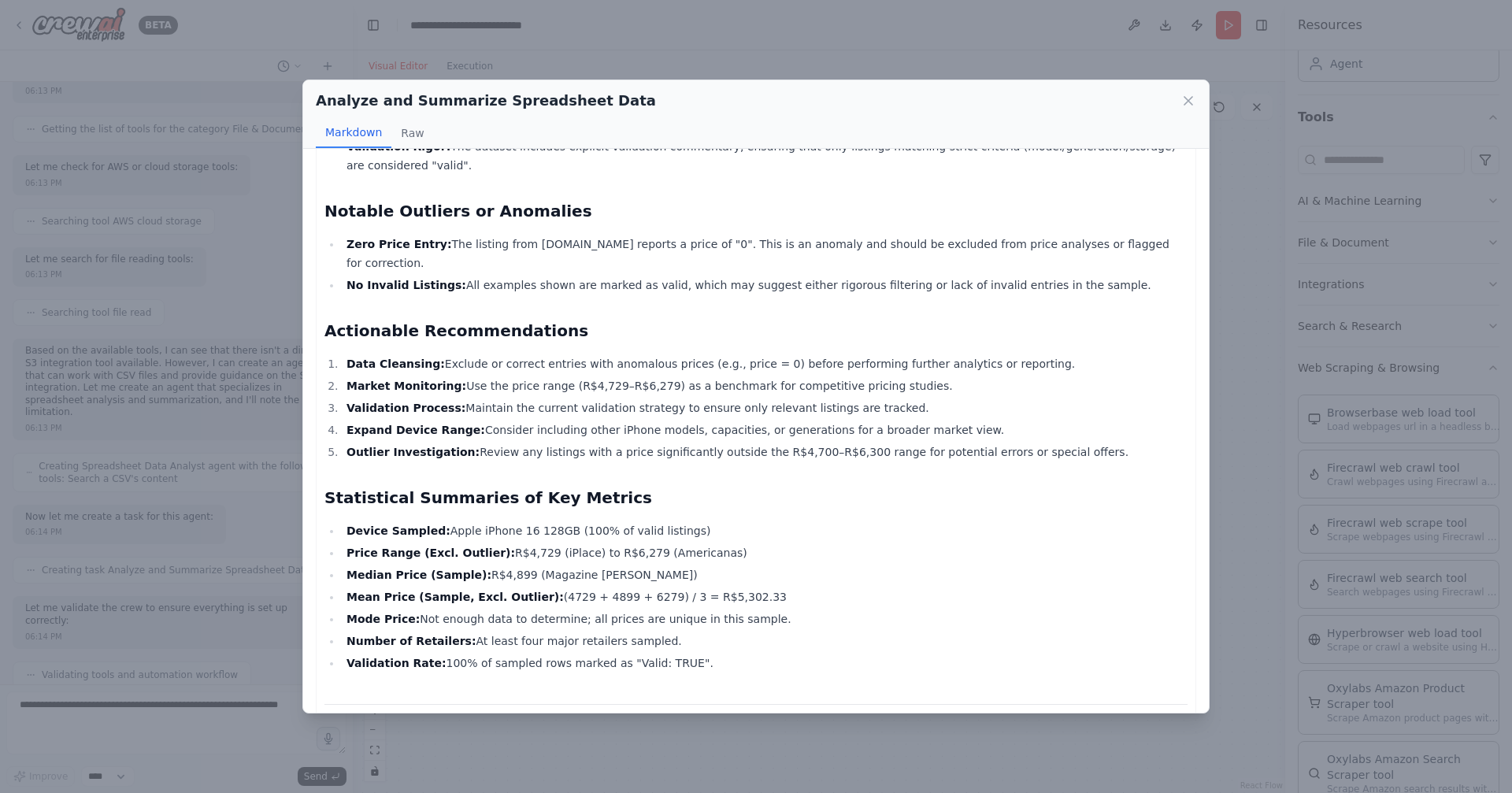
click at [732, 454] on div "Comprehensive Spreadsheet Analysis Report Overview of Data Structure and Conten…" at bounding box center [755, 181] width 863 height 1639
click at [564, 376] on li "Market Monitoring: Use the price range (R$4,729–R$6,279) as a benchmark for com…" at bounding box center [764, 386] width 845 height 19
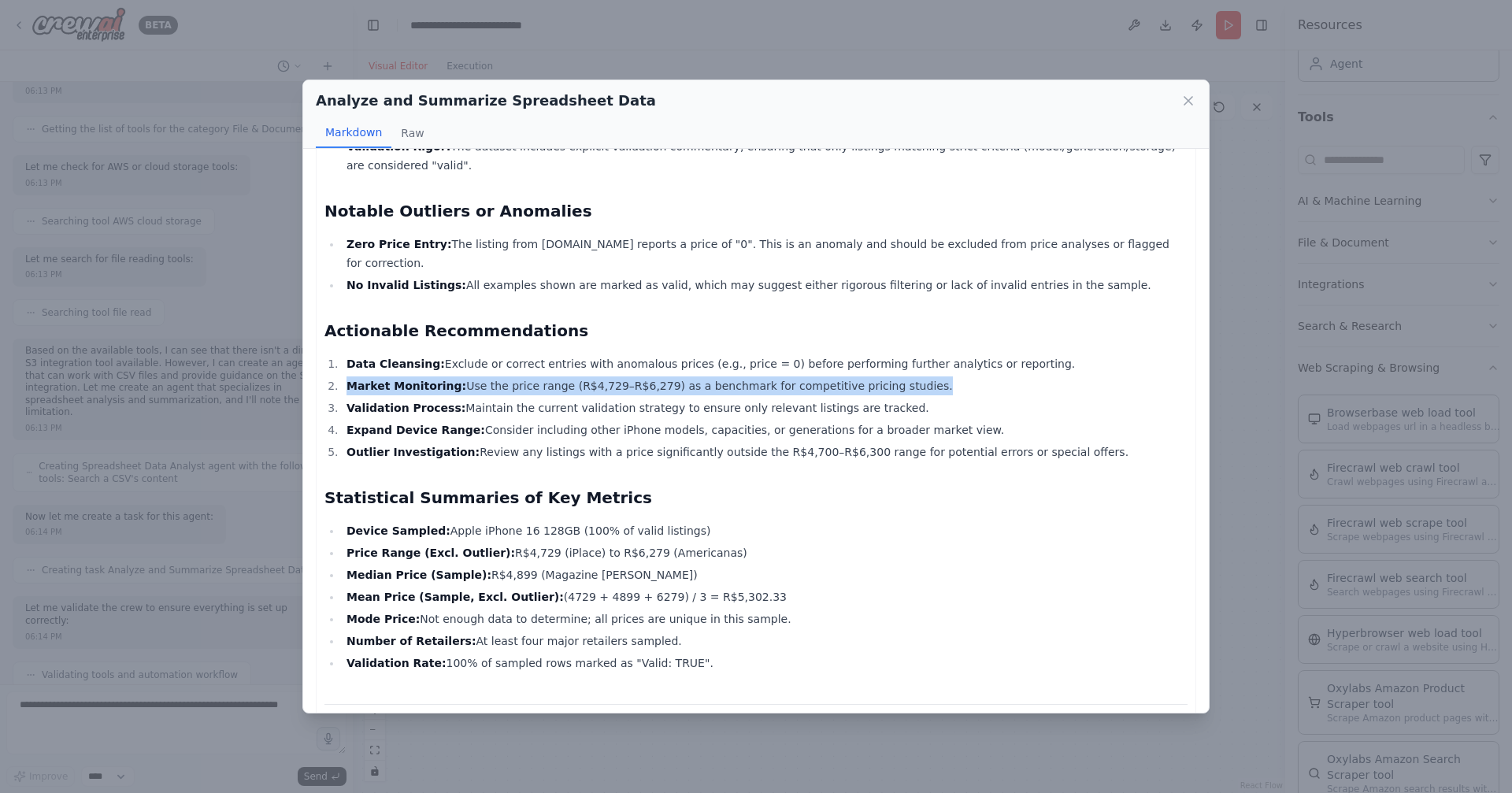
click at [564, 376] on li "Market Monitoring: Use the price range (R$4,729–R$6,279) as a benchmark for com…" at bounding box center [764, 386] width 845 height 19
drag, startPoint x: 433, startPoint y: 531, endPoint x: 921, endPoint y: 624, distance: 496.8
click at [921, 624] on ul "Device Sampled: Apple iPhone 16 128GB (100% of valid listings) Price Range (Exc…" at bounding box center [755, 596] width 863 height 151
click at [1188, 99] on icon at bounding box center [1188, 100] width 16 height 16
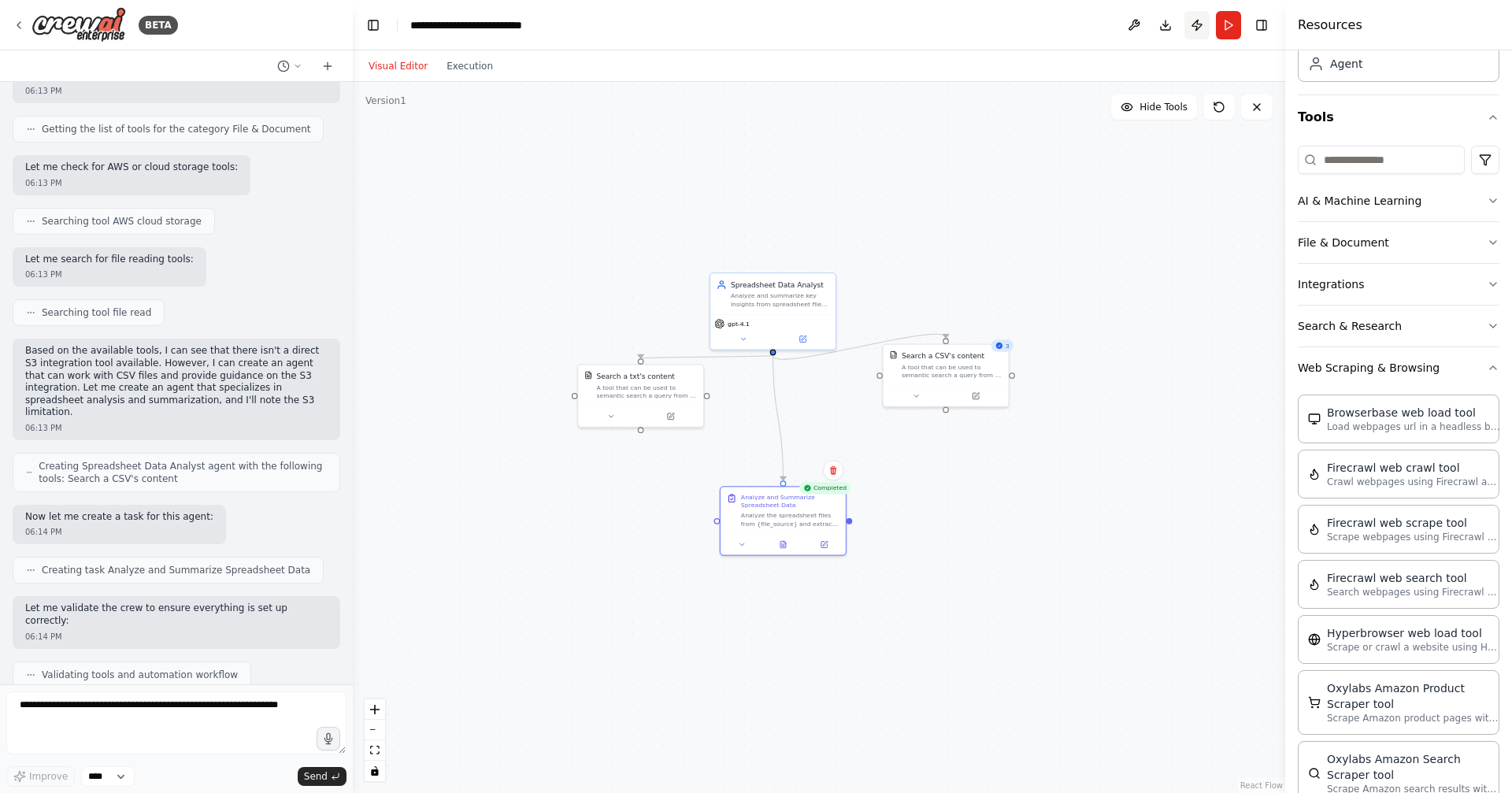
click at [1191, 21] on button "Publish" at bounding box center [1197, 25] width 25 height 29
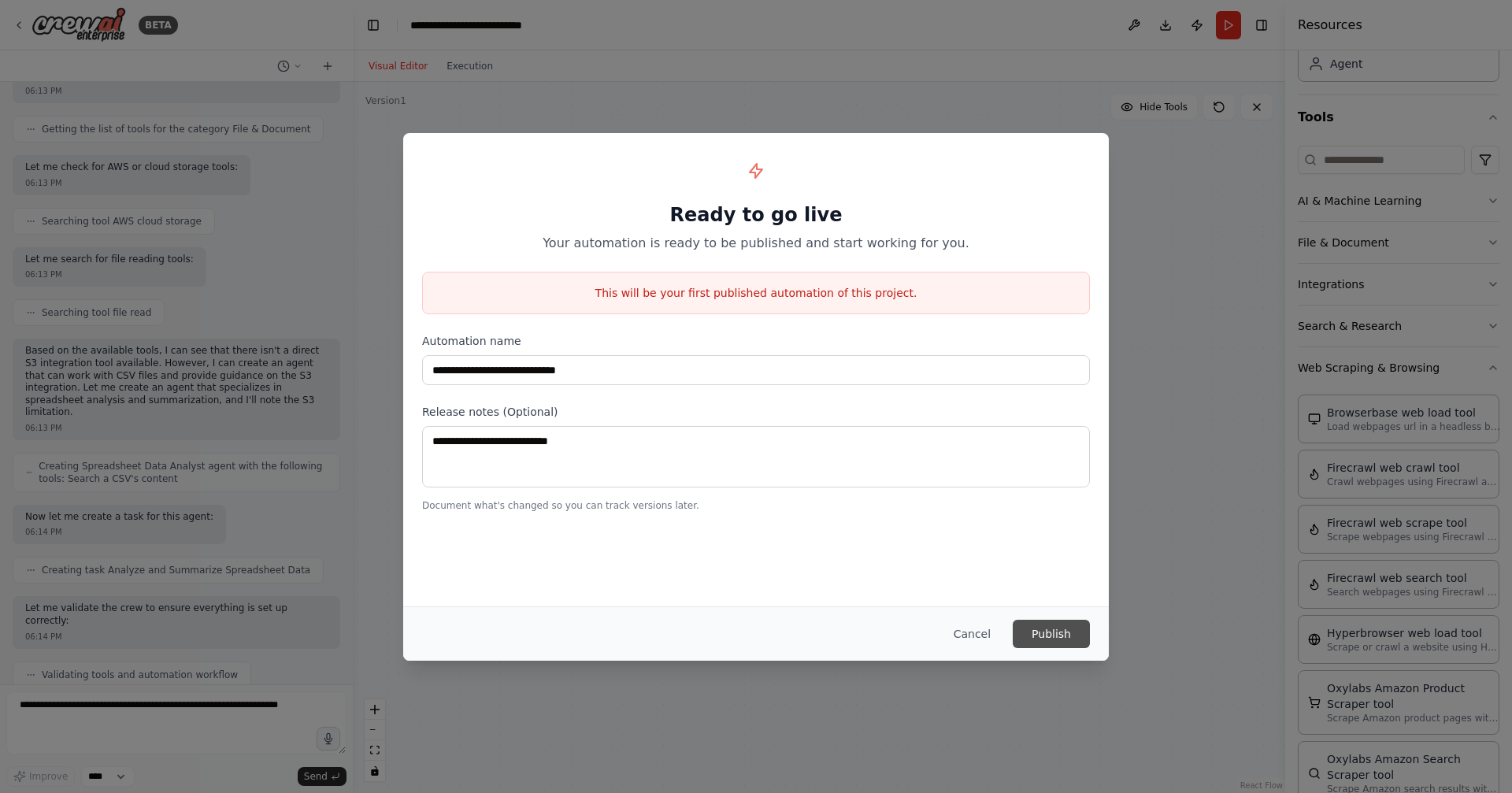
click at [1072, 636] on button "Publish" at bounding box center [1050, 634] width 77 height 29
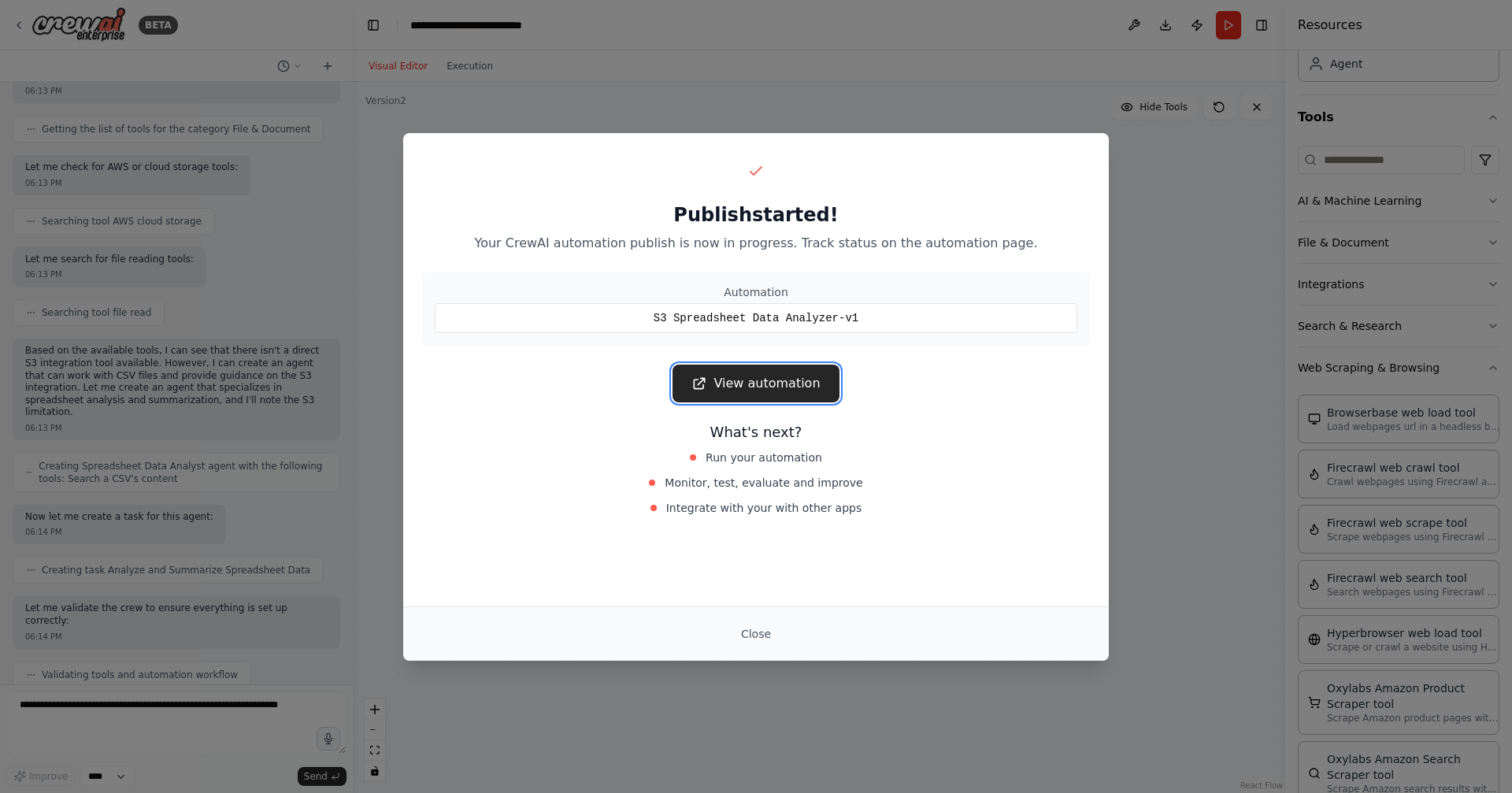
click at [796, 385] on link "View automation" at bounding box center [755, 383] width 166 height 38
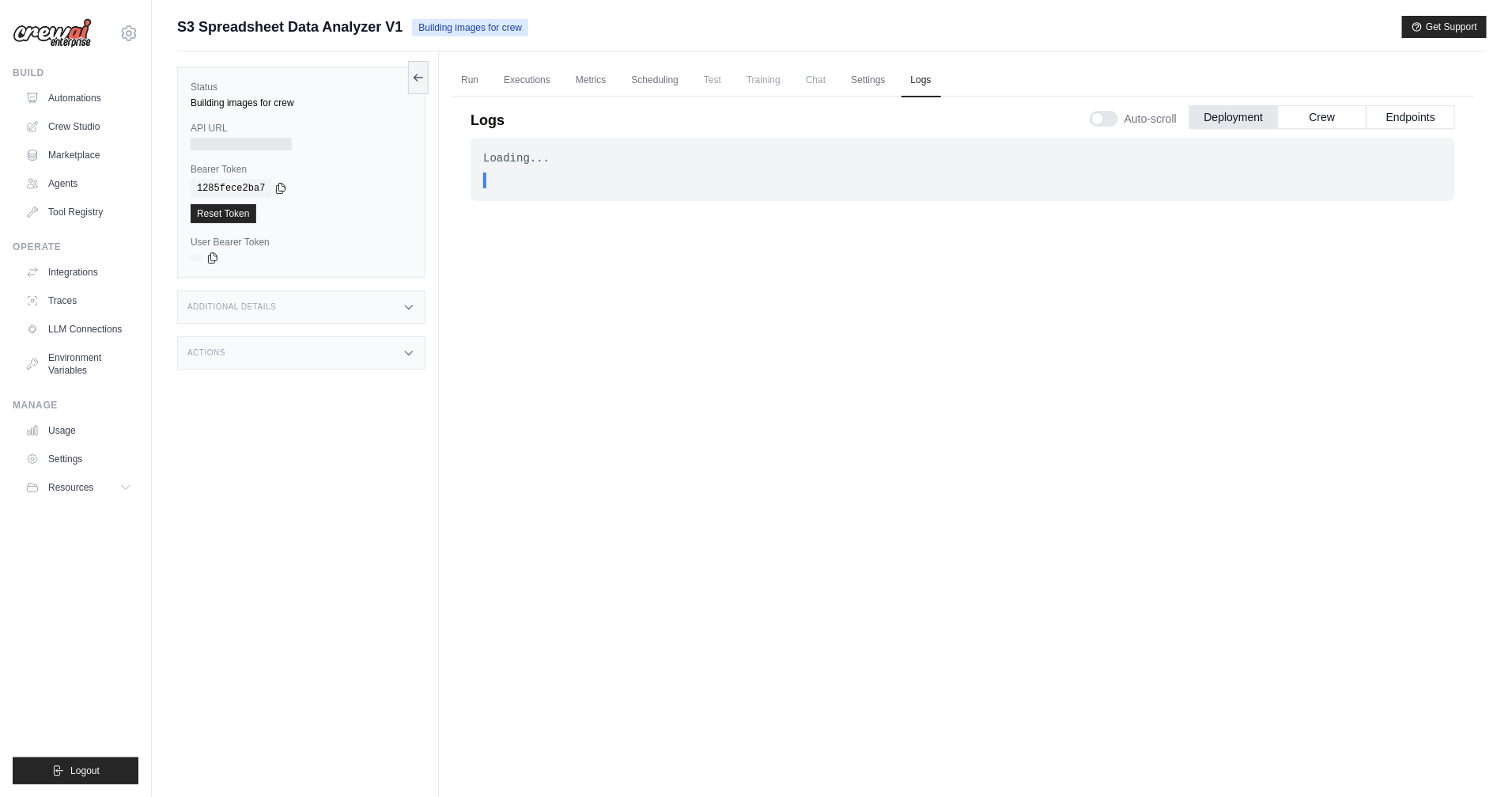
click at [340, 310] on div "Additional Details" at bounding box center [301, 307] width 248 height 33
click at [349, 310] on div "Additional Details" at bounding box center [301, 307] width 248 height 33
click at [531, 85] on link "Executions" at bounding box center [526, 81] width 65 height 33
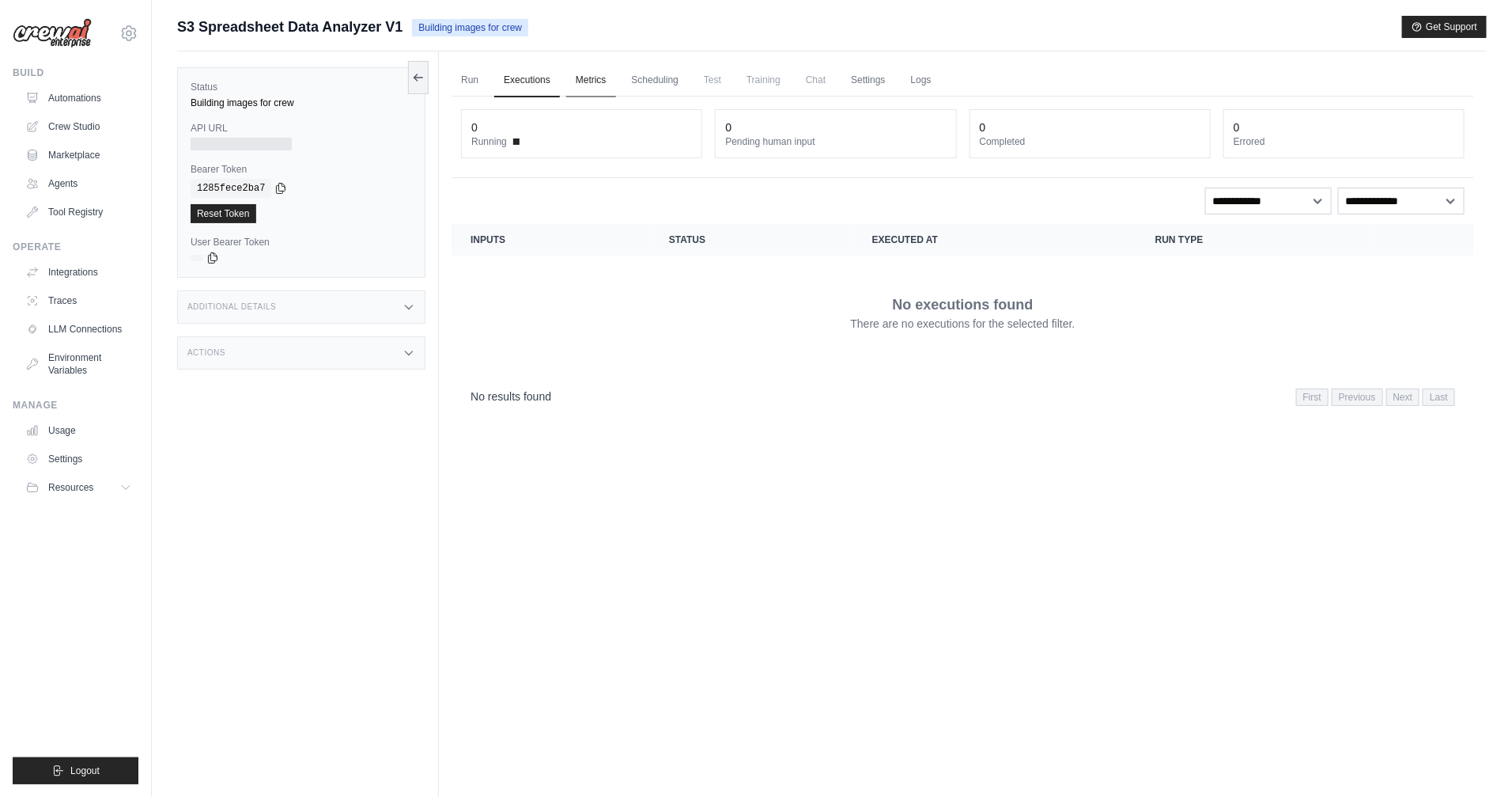
click at [605, 82] on link "Metrics" at bounding box center [591, 81] width 50 height 33
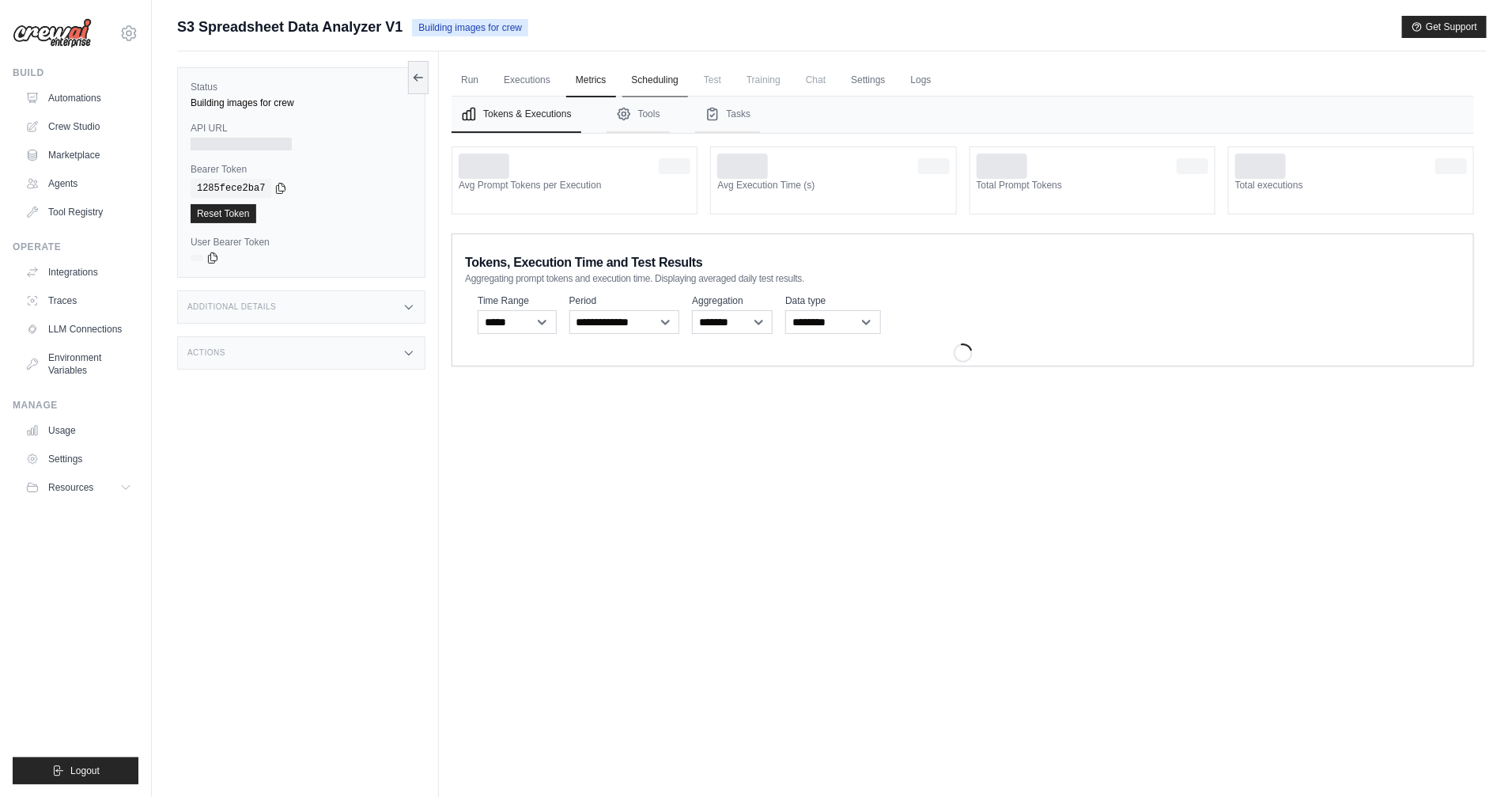
click at [656, 83] on link "Scheduling" at bounding box center [654, 81] width 65 height 33
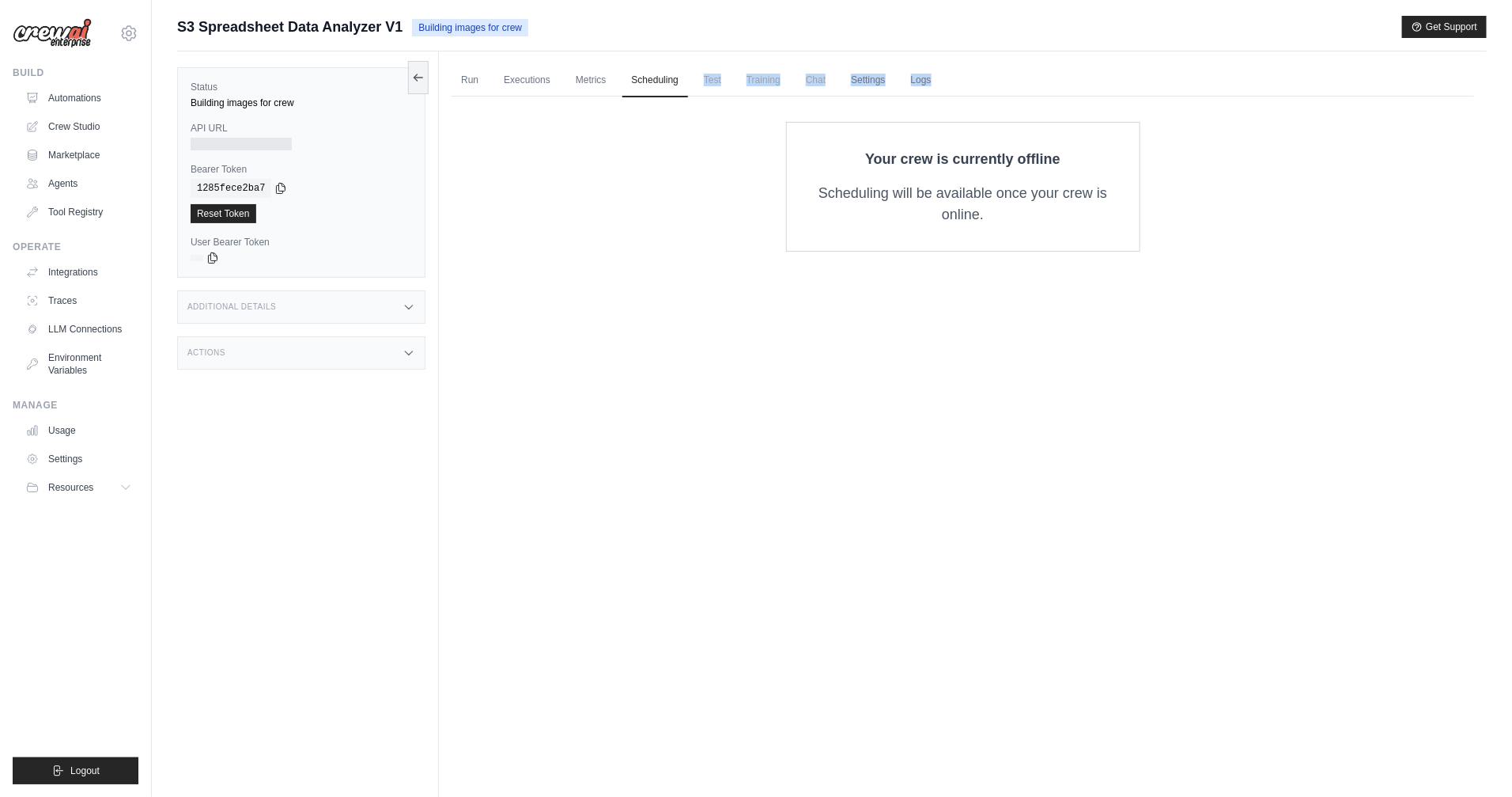
drag, startPoint x: 699, startPoint y: 66, endPoint x: 760, endPoint y: 90, distance: 65.6
click at [776, 98] on div "Run Executions Metrics Scheduling Test Training Chat Settings Logs 0 Running 0 …" at bounding box center [963, 450] width 1048 height 797
click at [752, 89] on span "Training" at bounding box center [764, 80] width 53 height 31
drag, startPoint x: 709, startPoint y: 80, endPoint x: 843, endPoint y: 87, distance: 134.2
click at [843, 87] on ul "Run Executions Metrics Scheduling Test Training Chat Settings Logs" at bounding box center [963, 81] width 1023 height 32
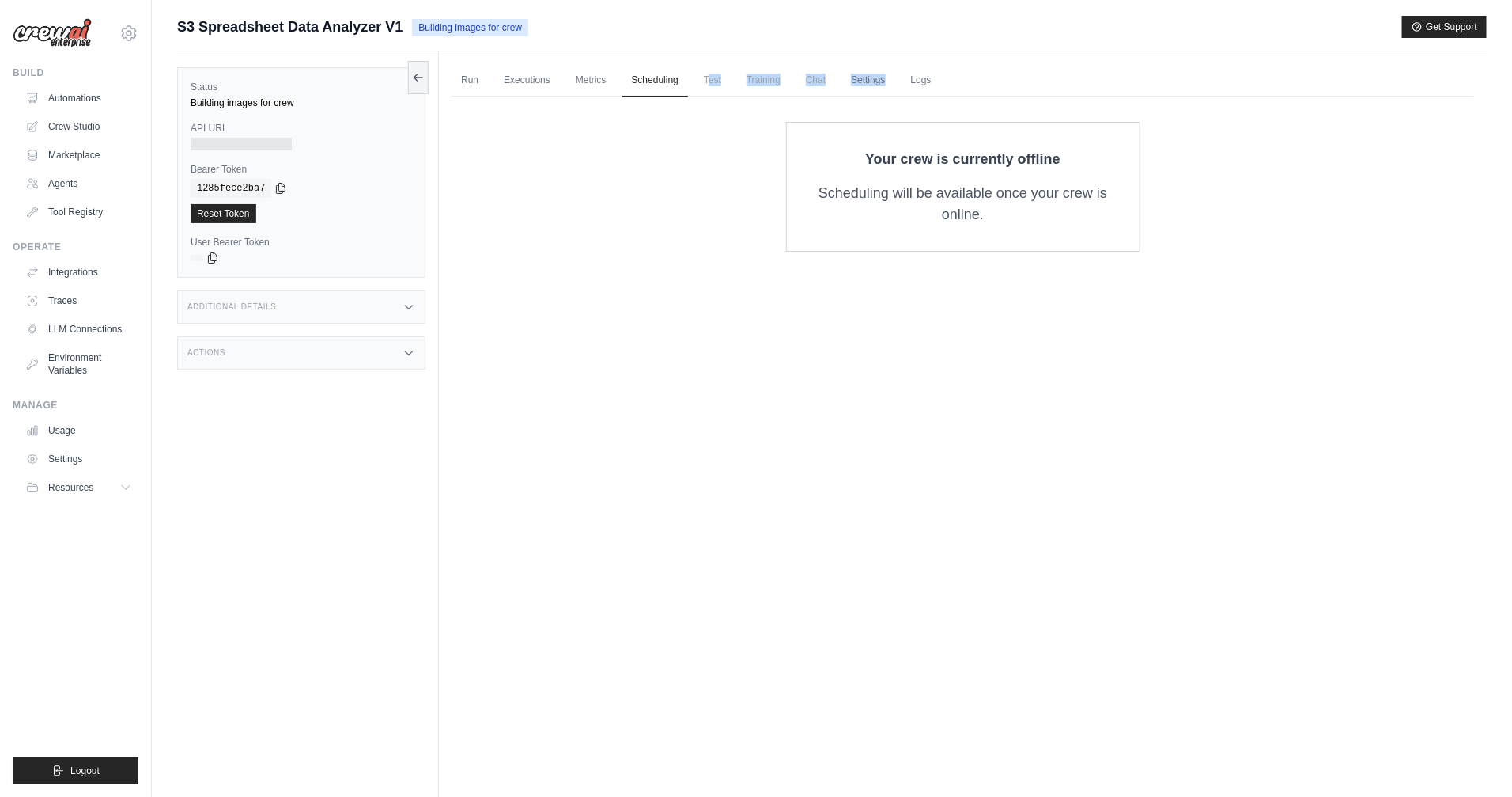
click at [824, 79] on span "Chat" at bounding box center [816, 80] width 39 height 31
